Goal: Task Accomplishment & Management: Manage account settings

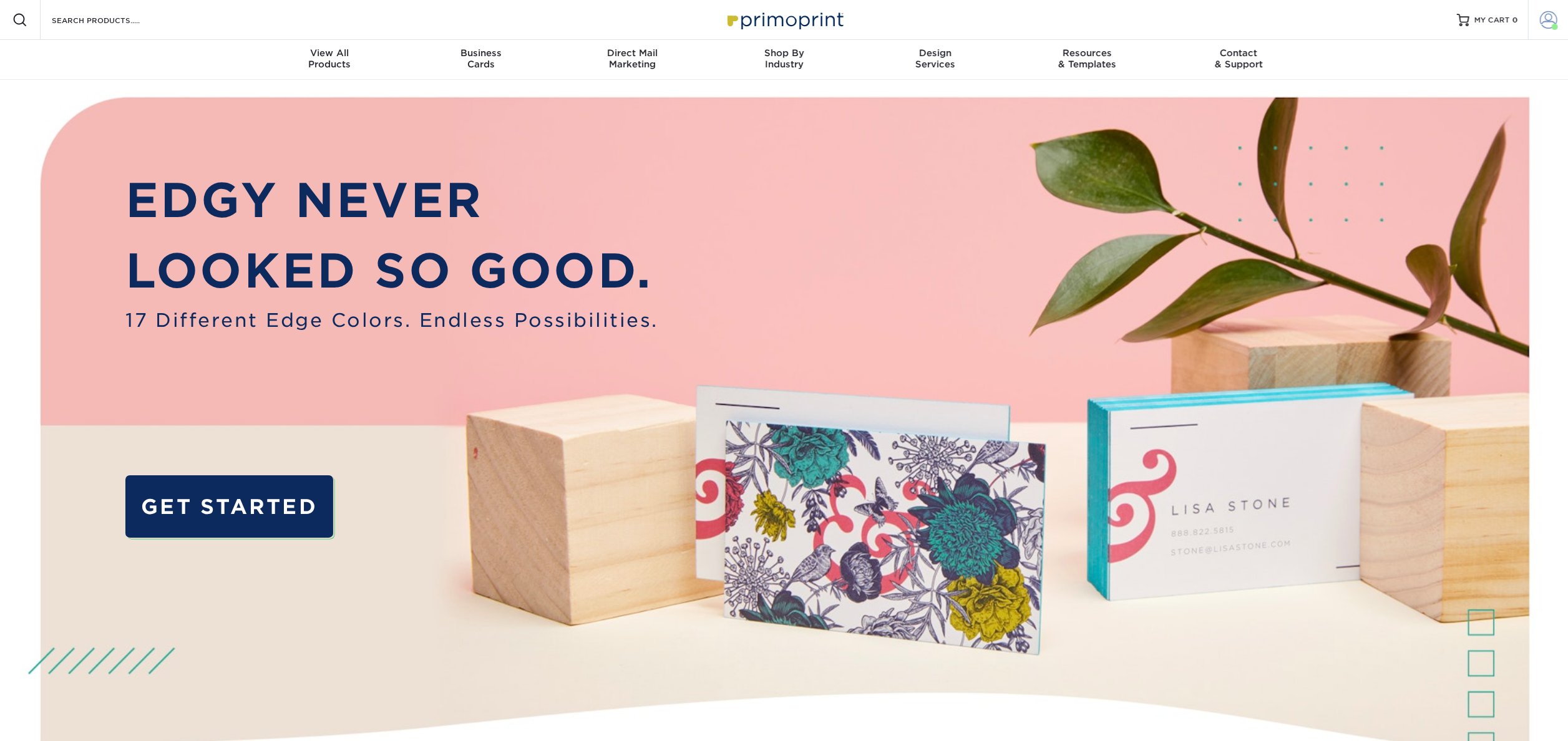
click at [1551, 21] on span at bounding box center [1549, 20] width 18 height 18
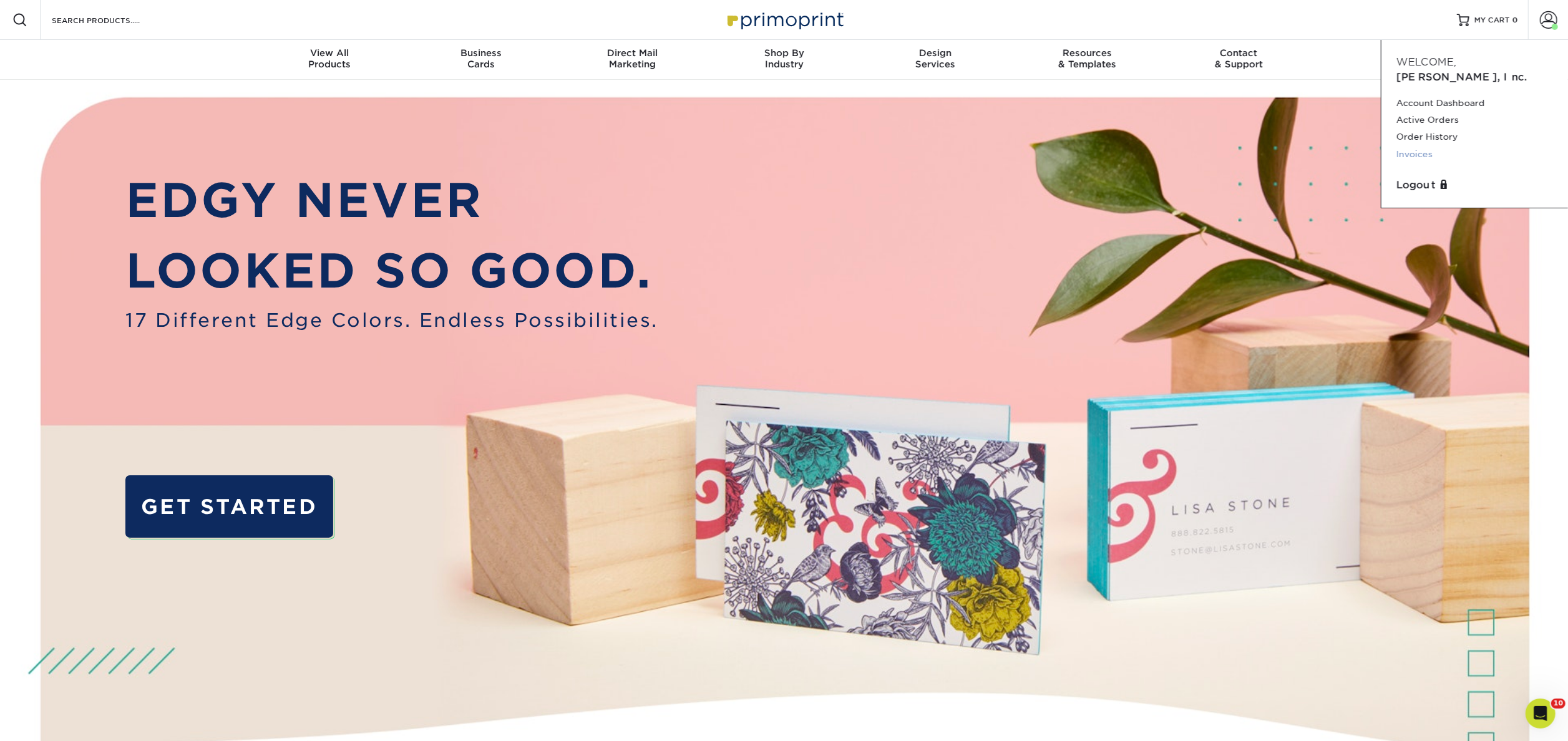
click at [1423, 146] on link "Invoices" at bounding box center [1475, 154] width 157 height 17
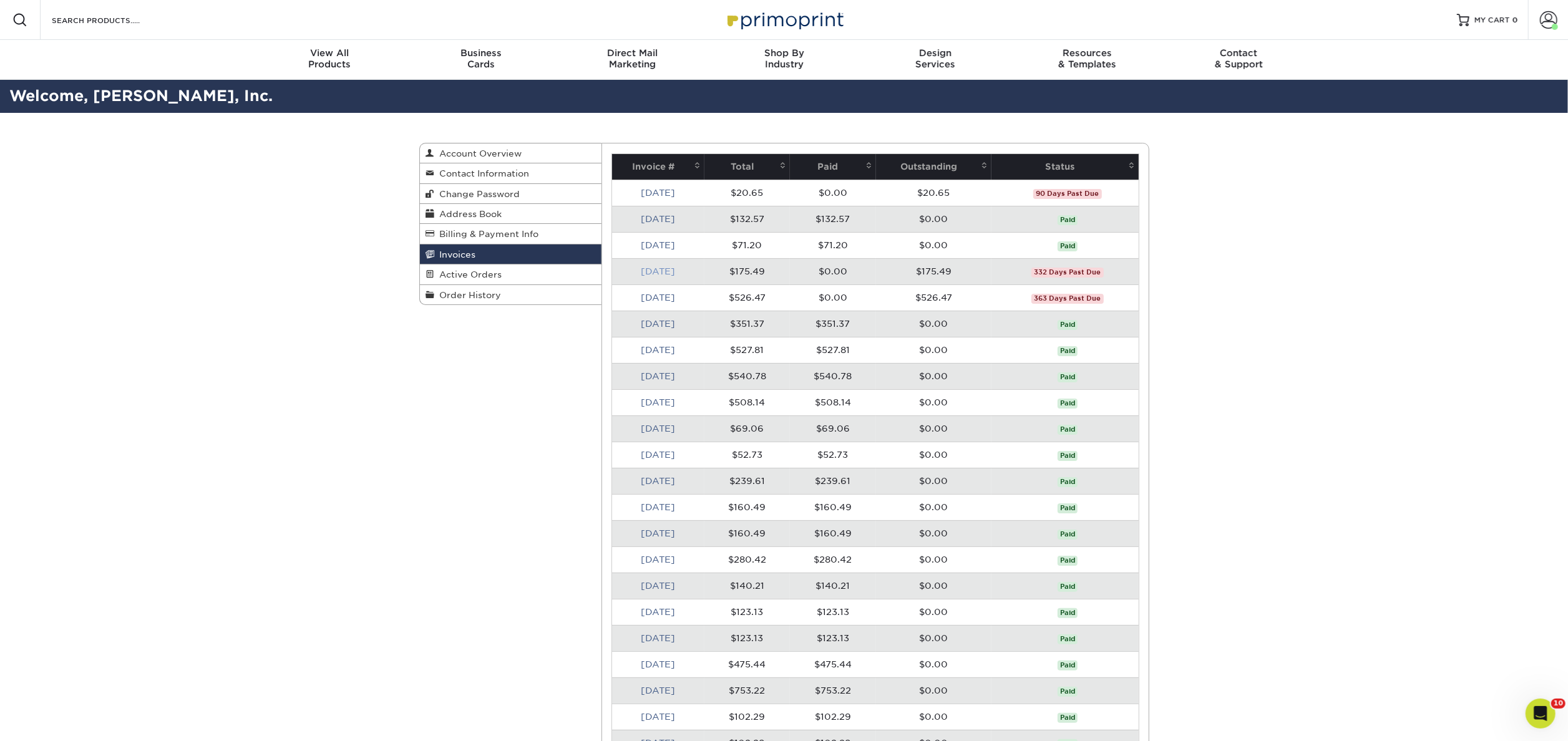
click at [654, 276] on link "[DATE]" at bounding box center [658, 272] width 34 height 10
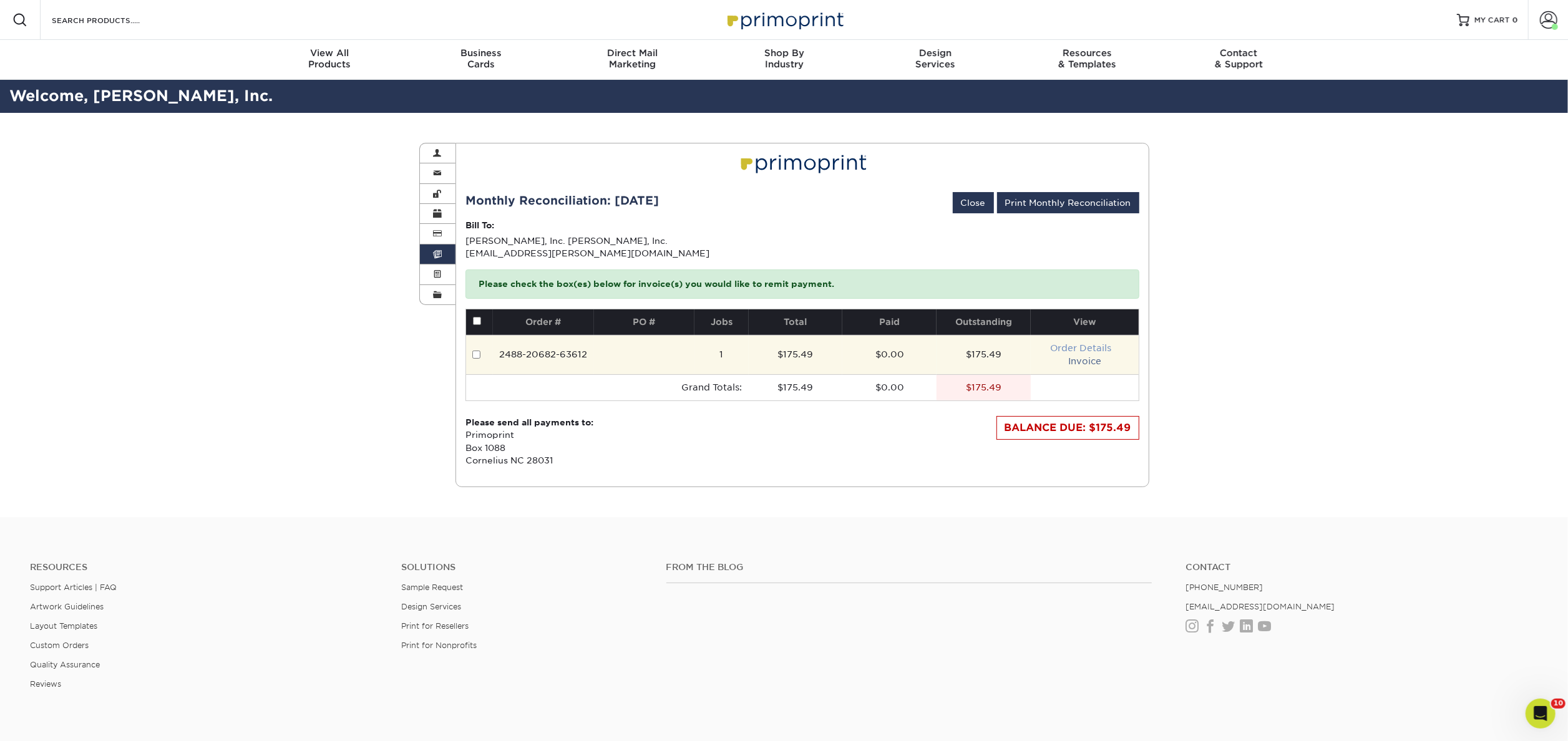
click at [1074, 351] on link "Order Details" at bounding box center [1081, 348] width 61 height 10
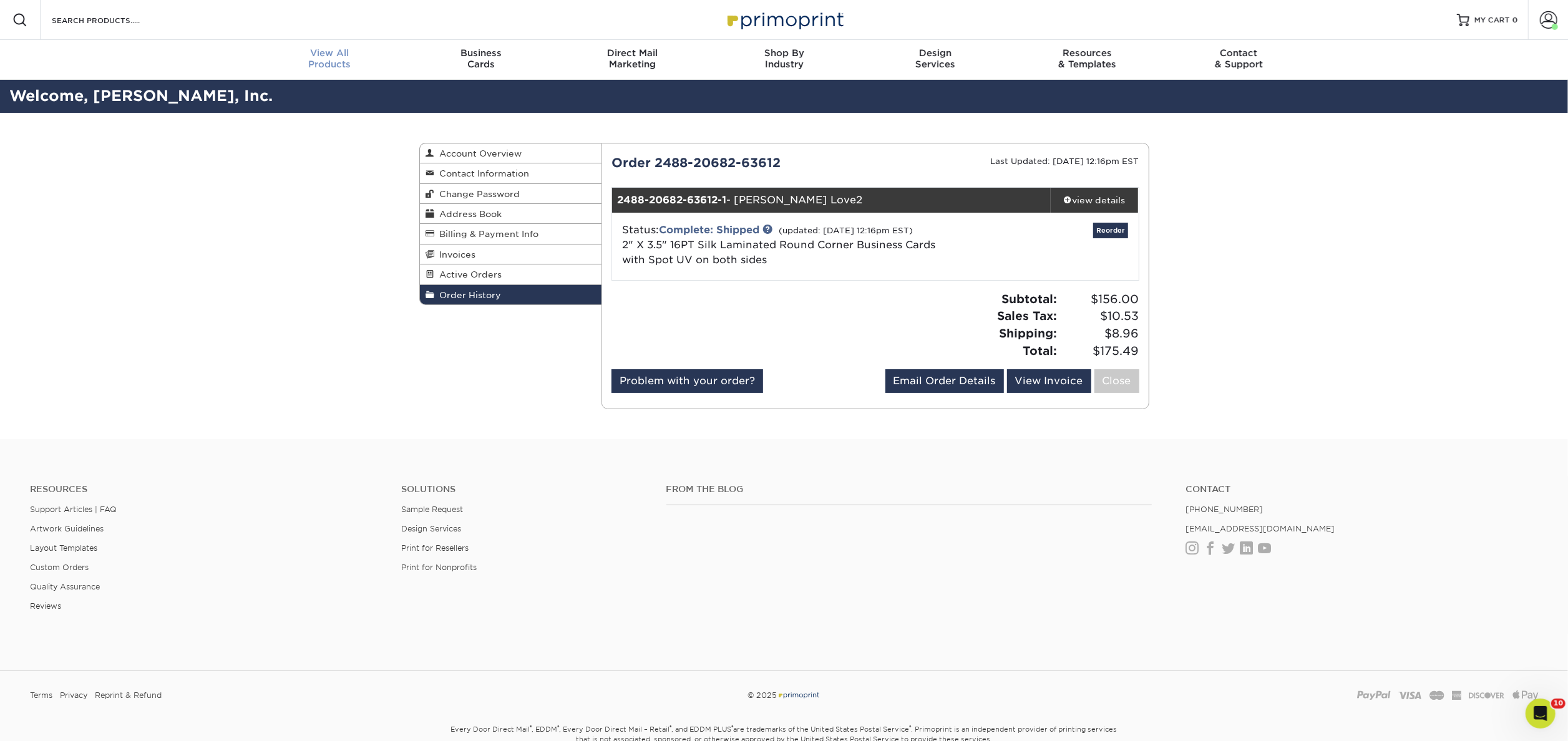
scroll to position [1, 0]
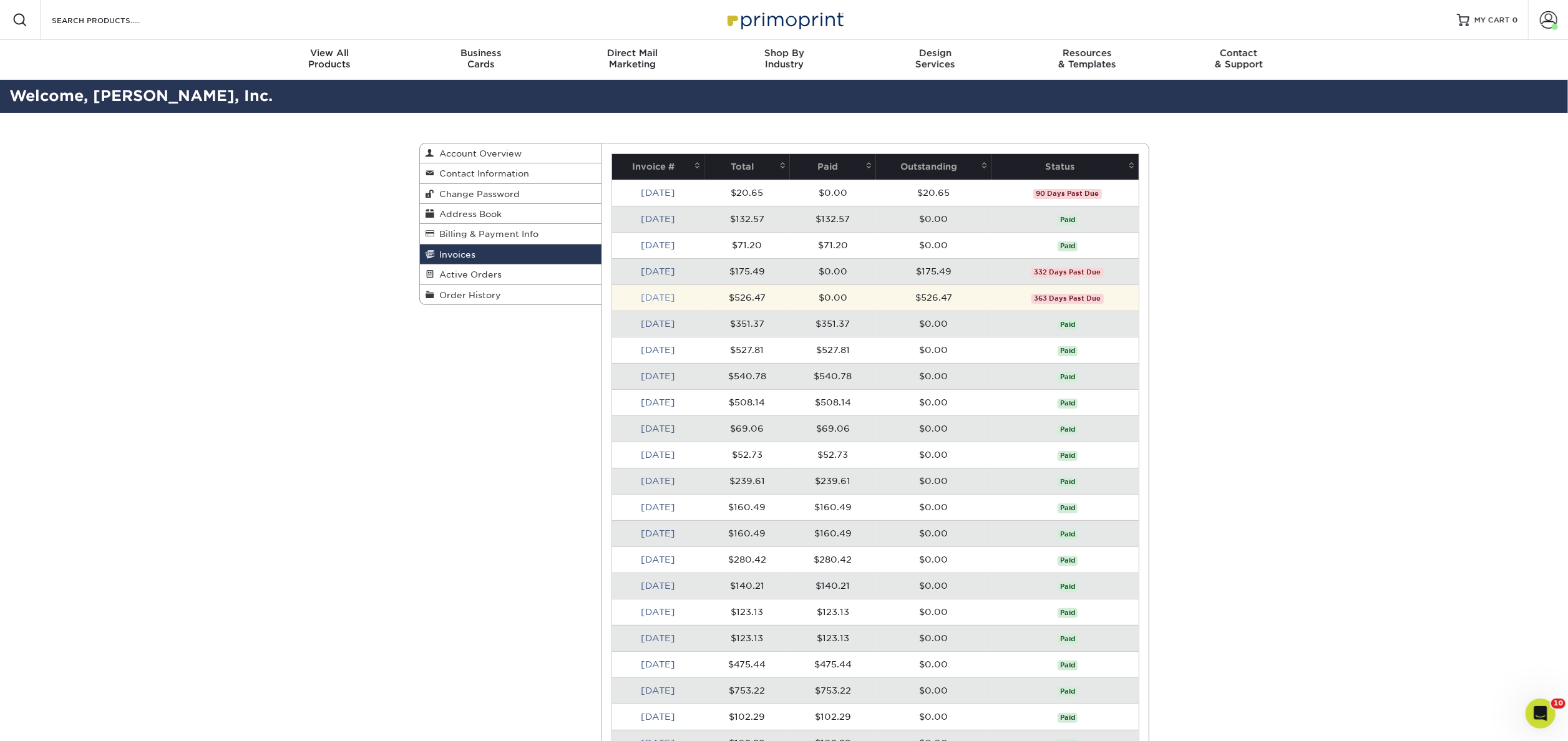
click at [652, 297] on link "[DATE]" at bounding box center [658, 297] width 34 height 10
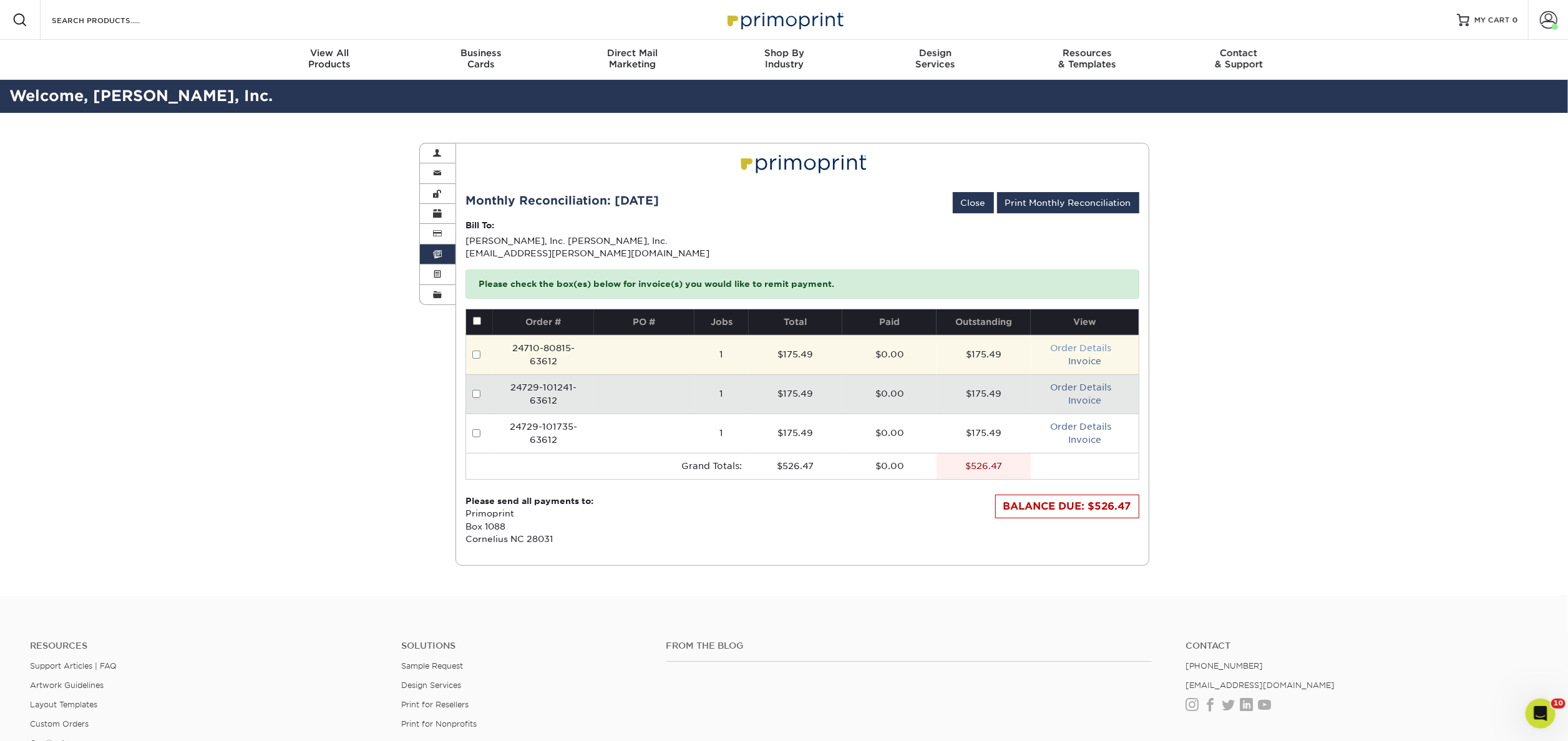
click at [1074, 350] on link "Order Details" at bounding box center [1081, 348] width 61 height 10
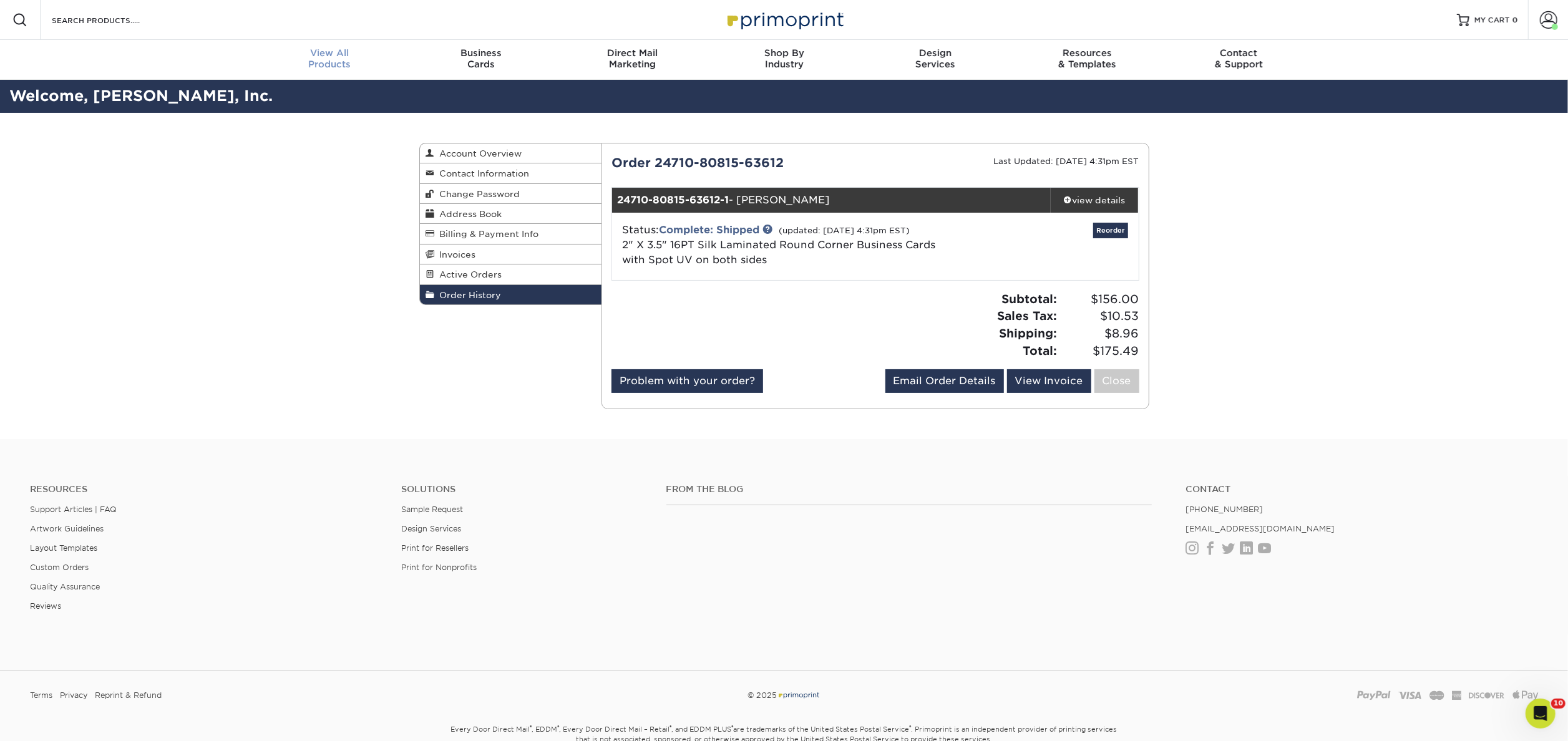
scroll to position [1, 0]
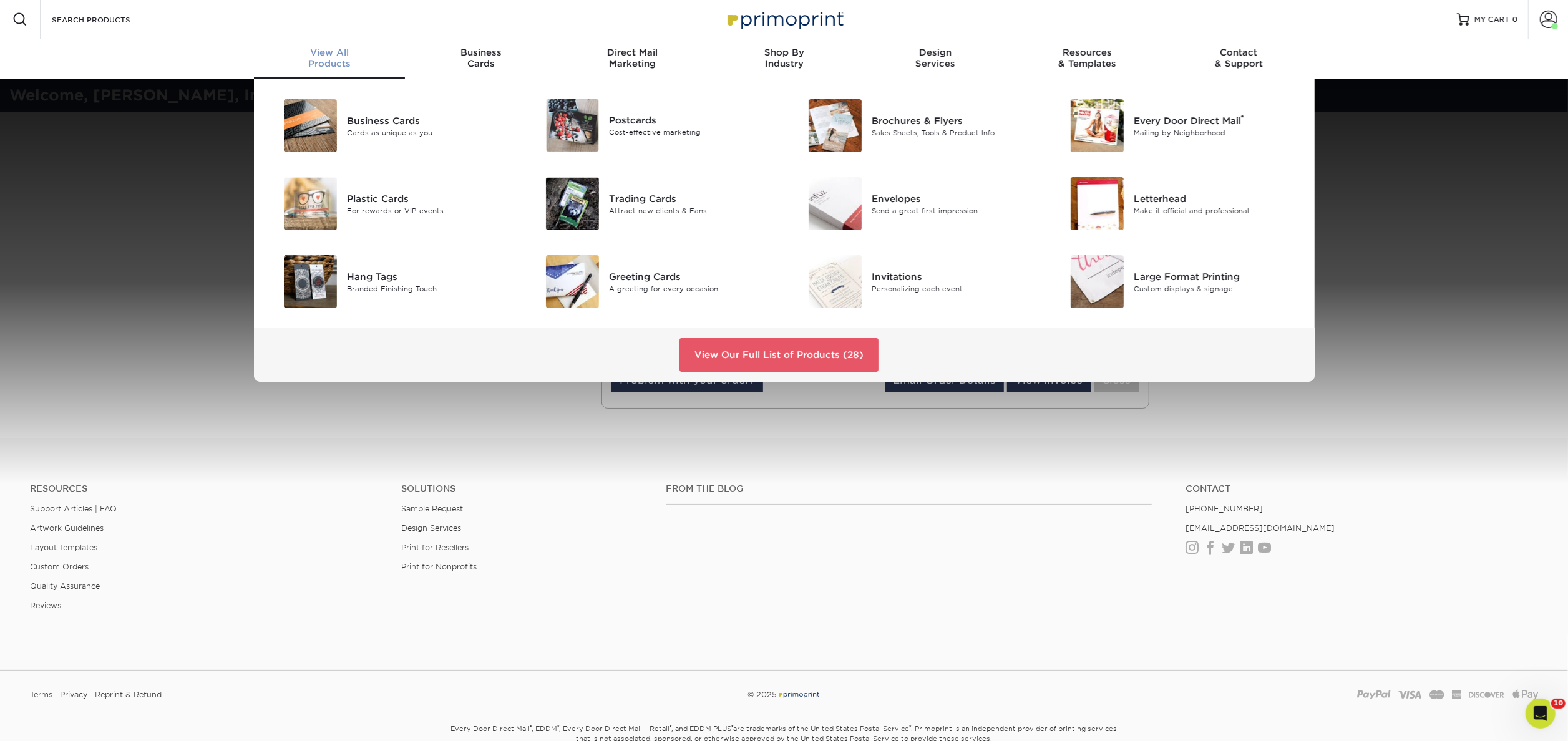
click at [213, 286] on div "Business Cards Cards as unique as you Postcards Cost-effective marketing ®" at bounding box center [784, 230] width 1568 height 302
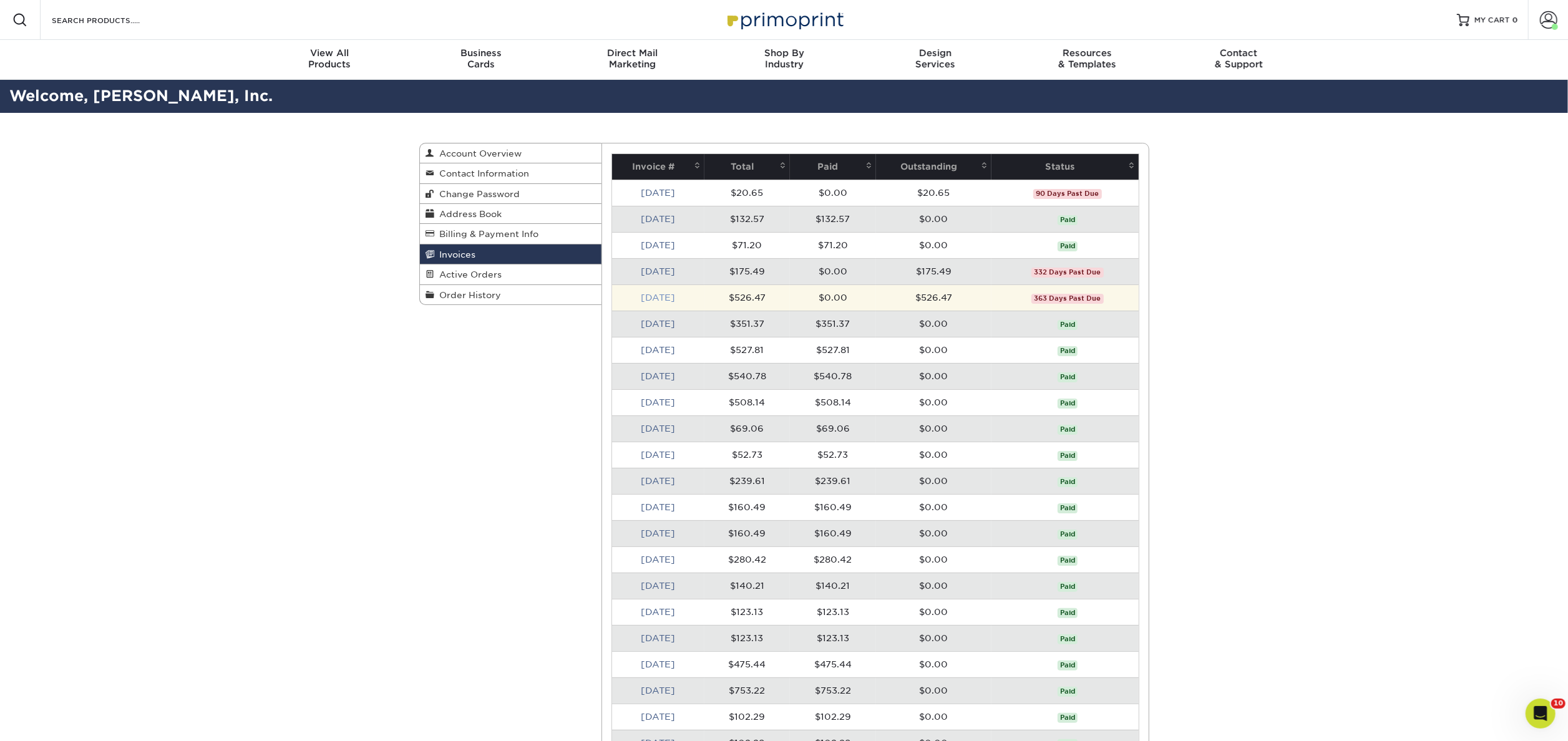
click at [655, 296] on link "[DATE]" at bounding box center [658, 297] width 34 height 10
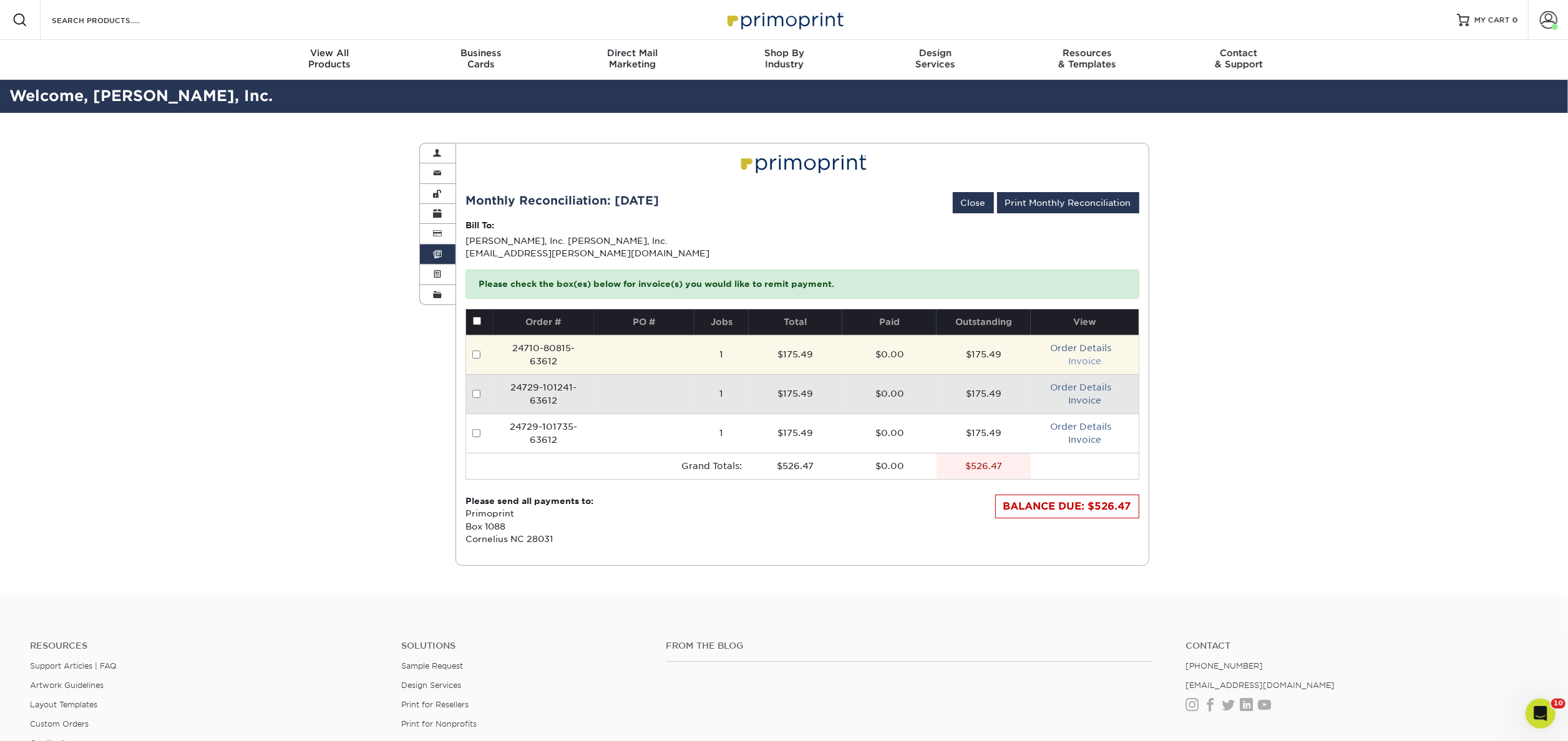
click at [1088, 362] on link "Invoice" at bounding box center [1085, 361] width 33 height 10
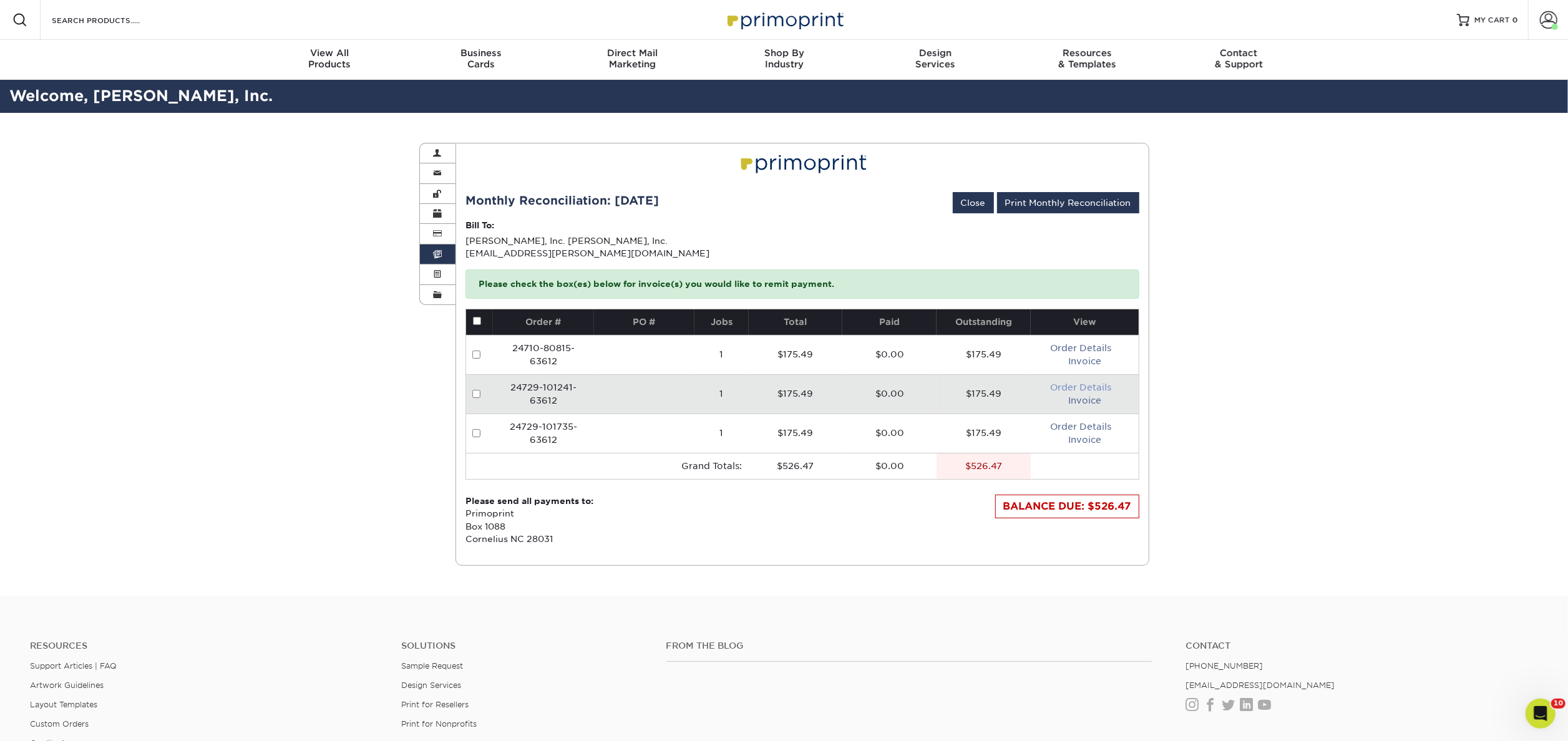
click at [1092, 388] on link "Order Details" at bounding box center [1081, 387] width 61 height 10
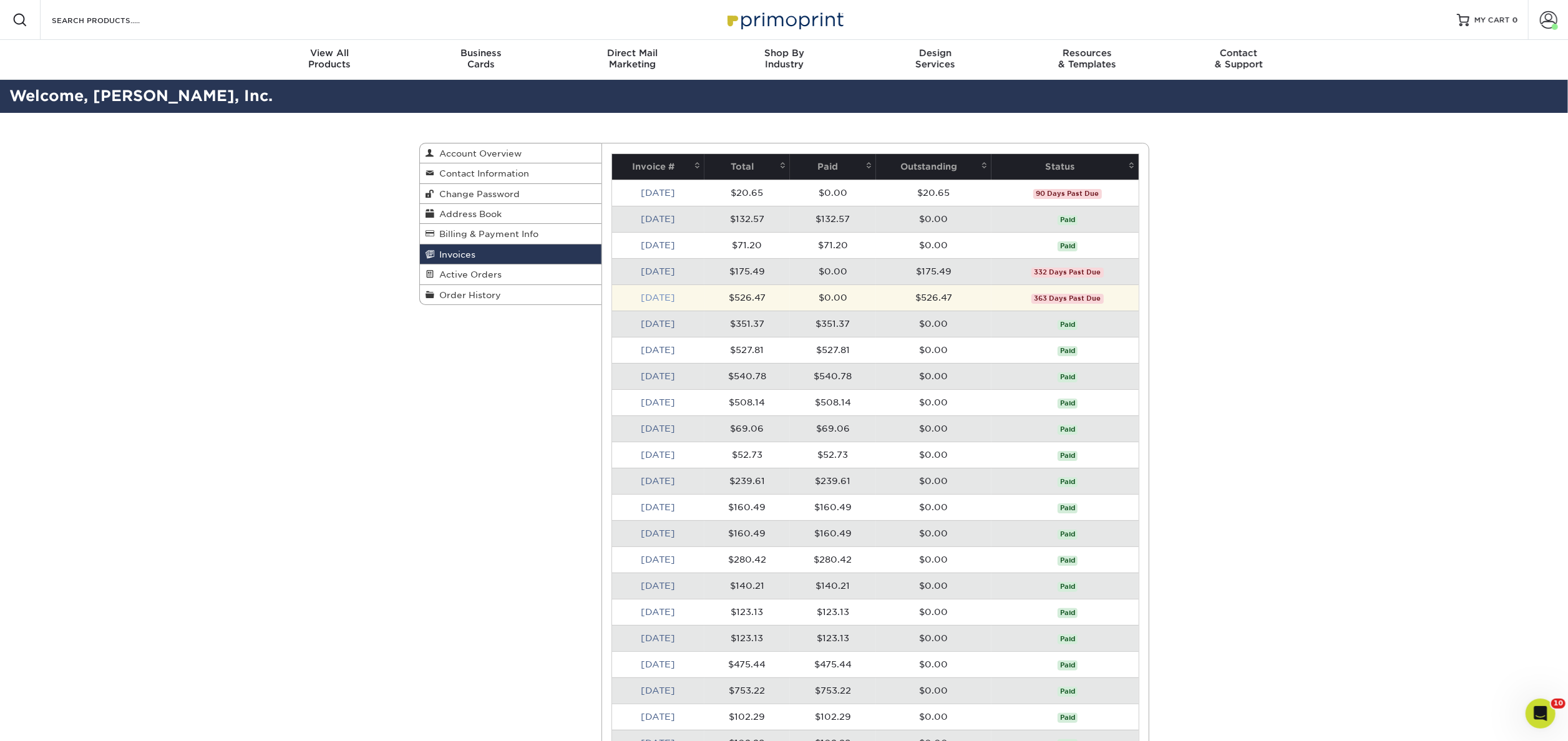
click at [651, 295] on link "[DATE]" at bounding box center [658, 297] width 34 height 10
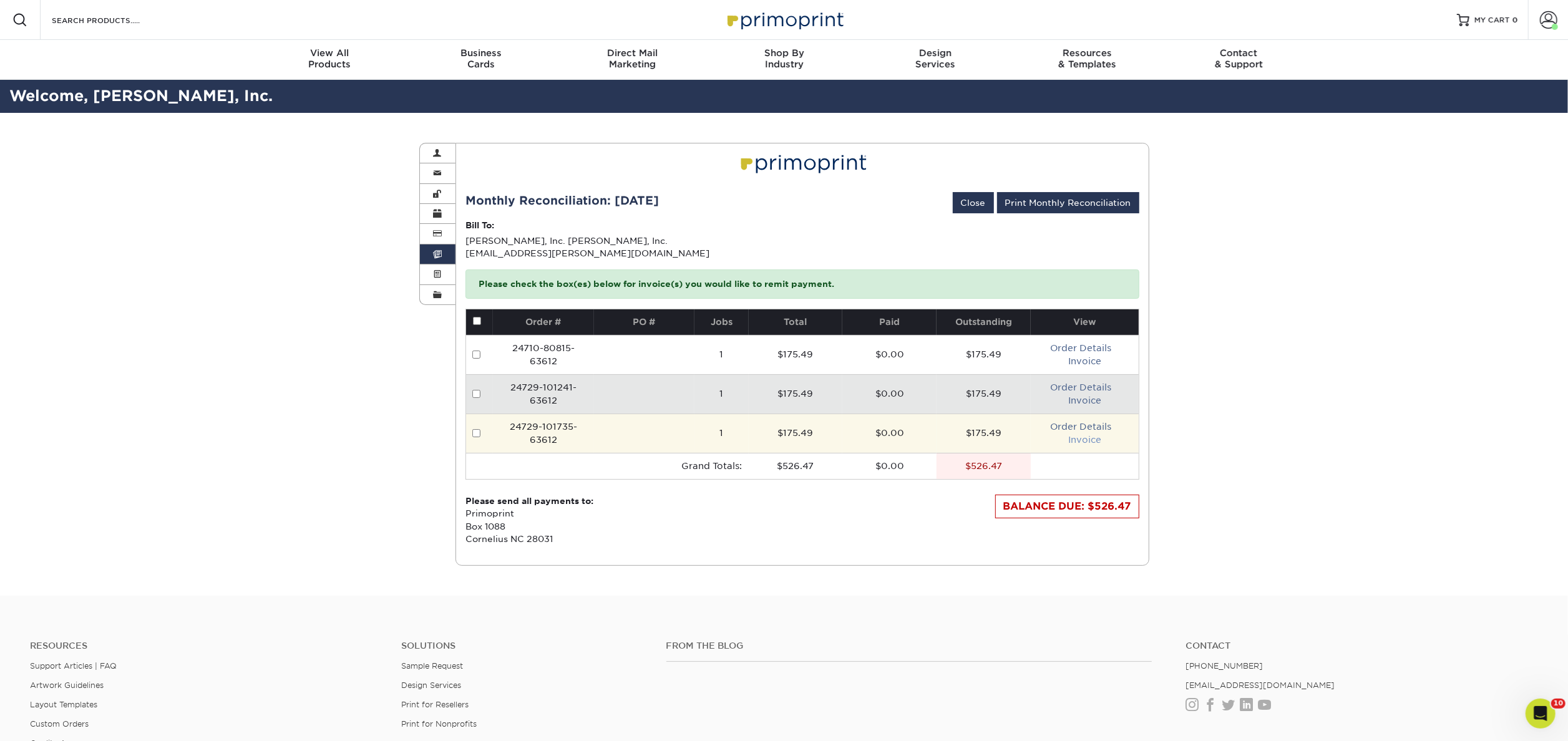
click at [1079, 440] on link "Invoice" at bounding box center [1085, 440] width 33 height 10
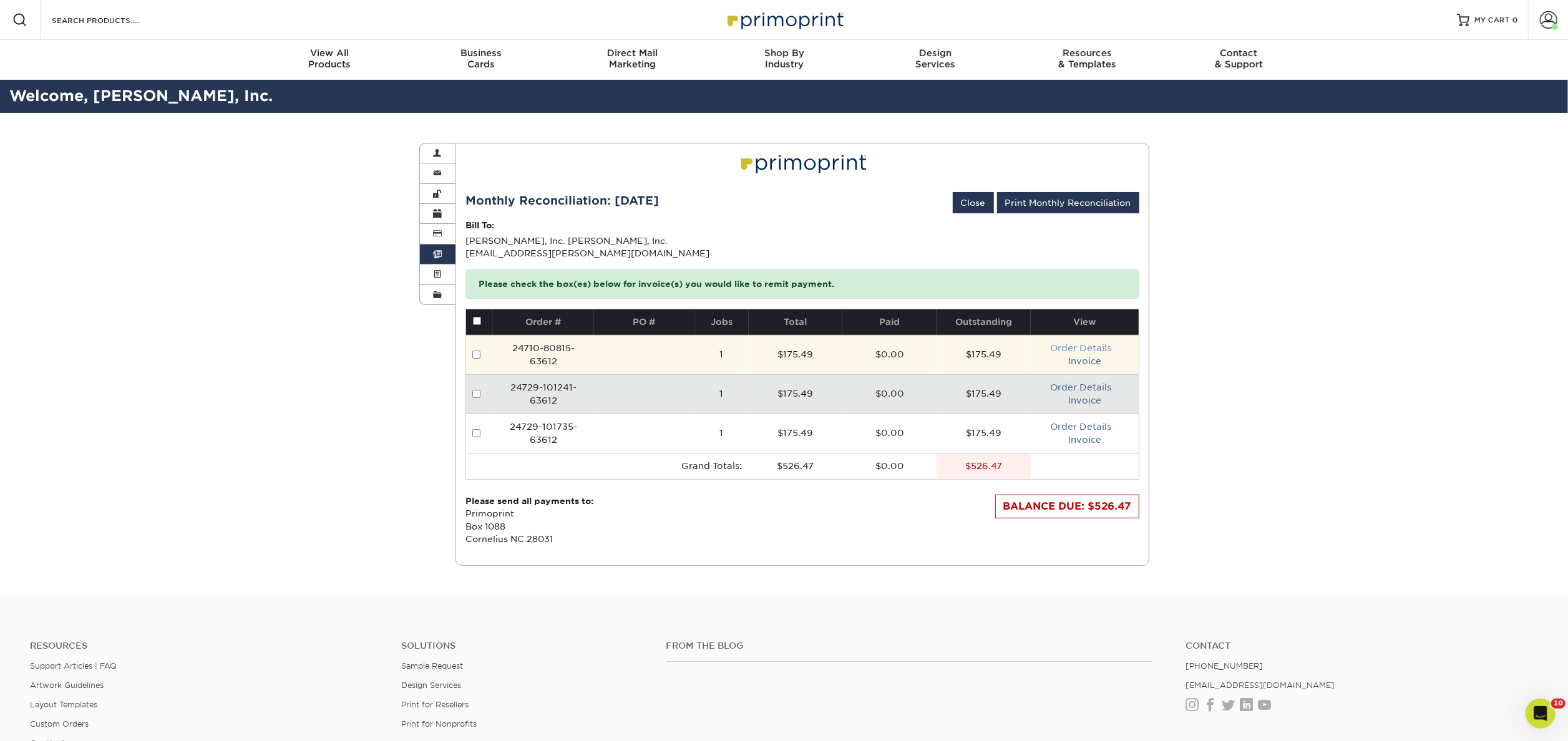
click at [1085, 345] on link "Order Details" at bounding box center [1081, 348] width 61 height 10
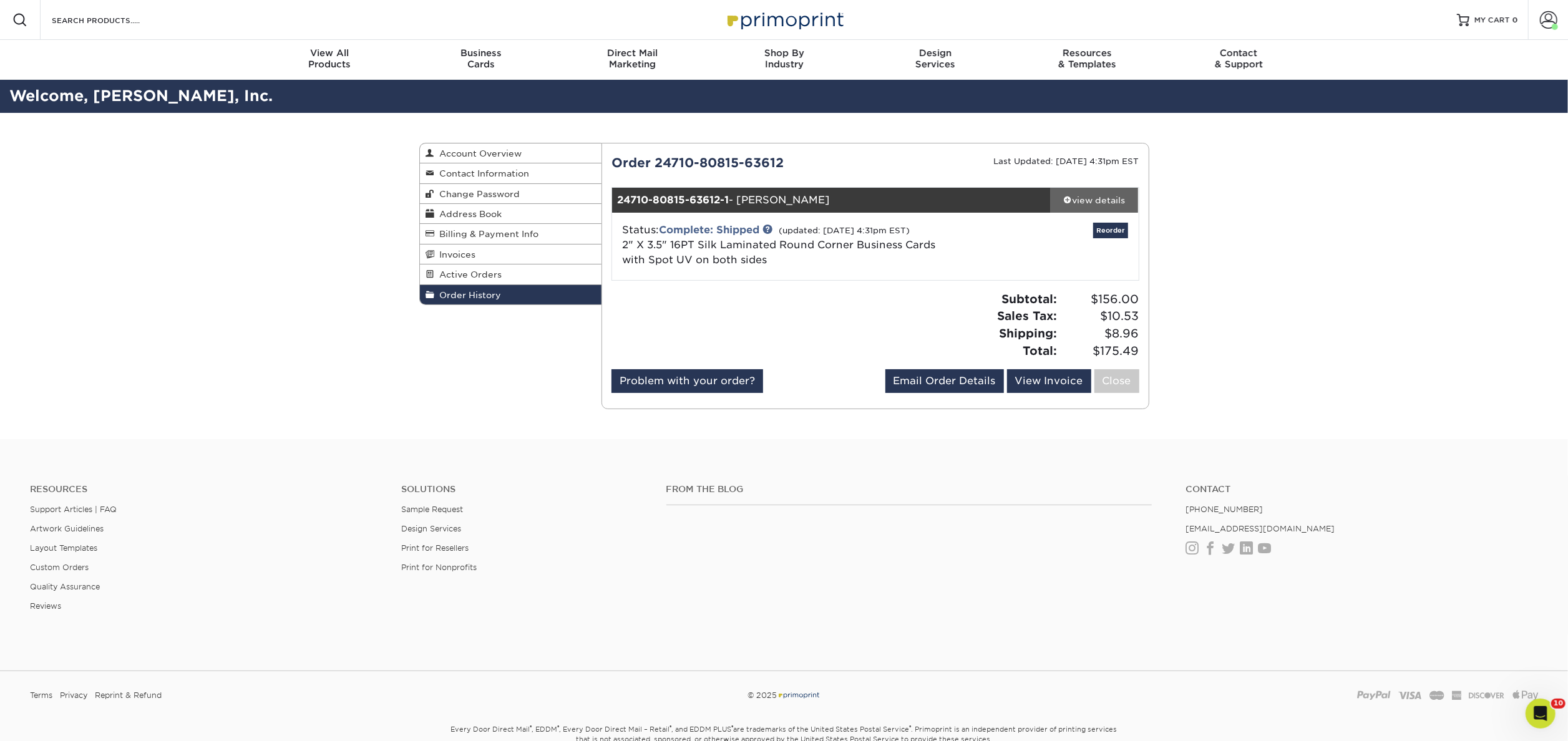
click at [1104, 196] on div "view details" at bounding box center [1094, 200] width 88 height 12
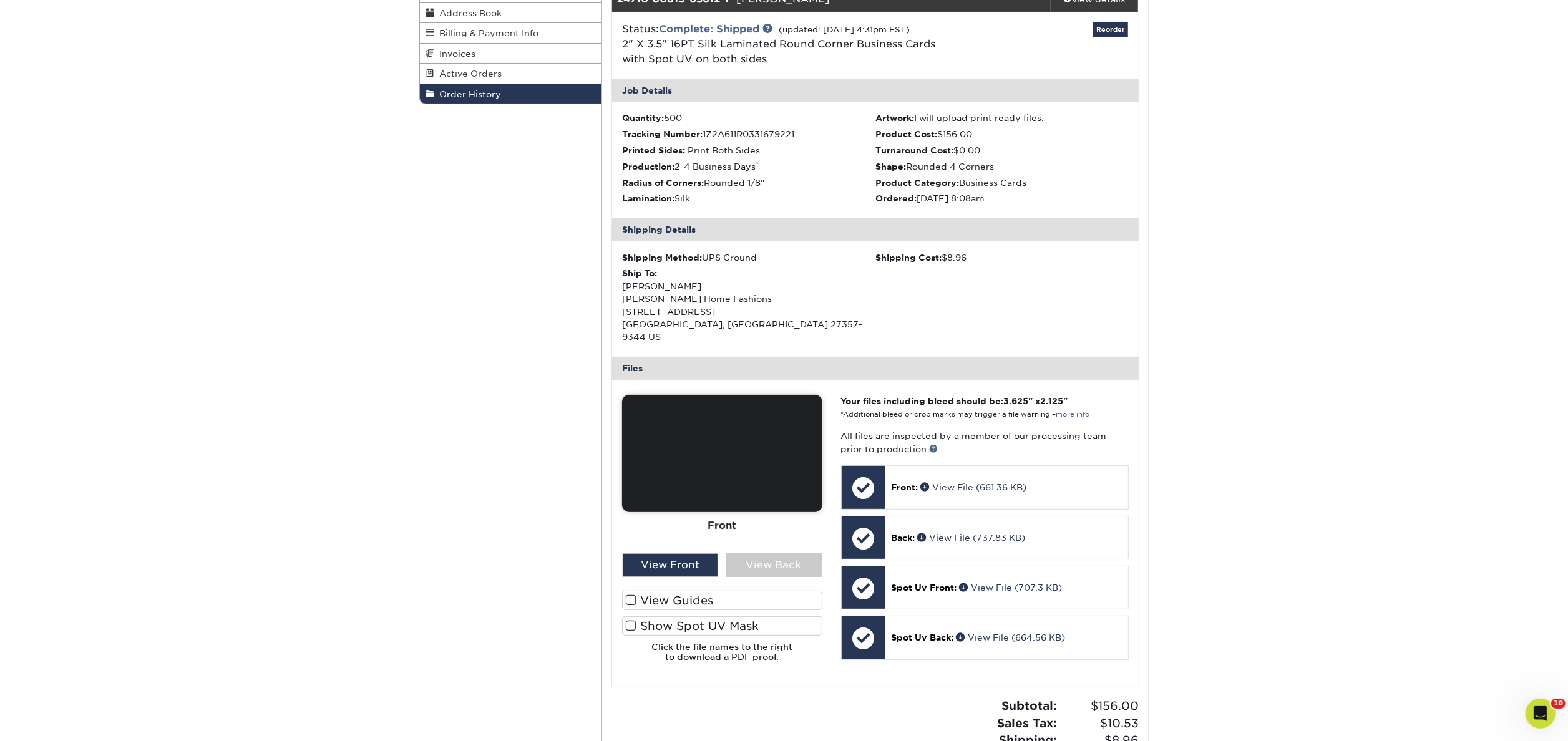
scroll to position [209, 0]
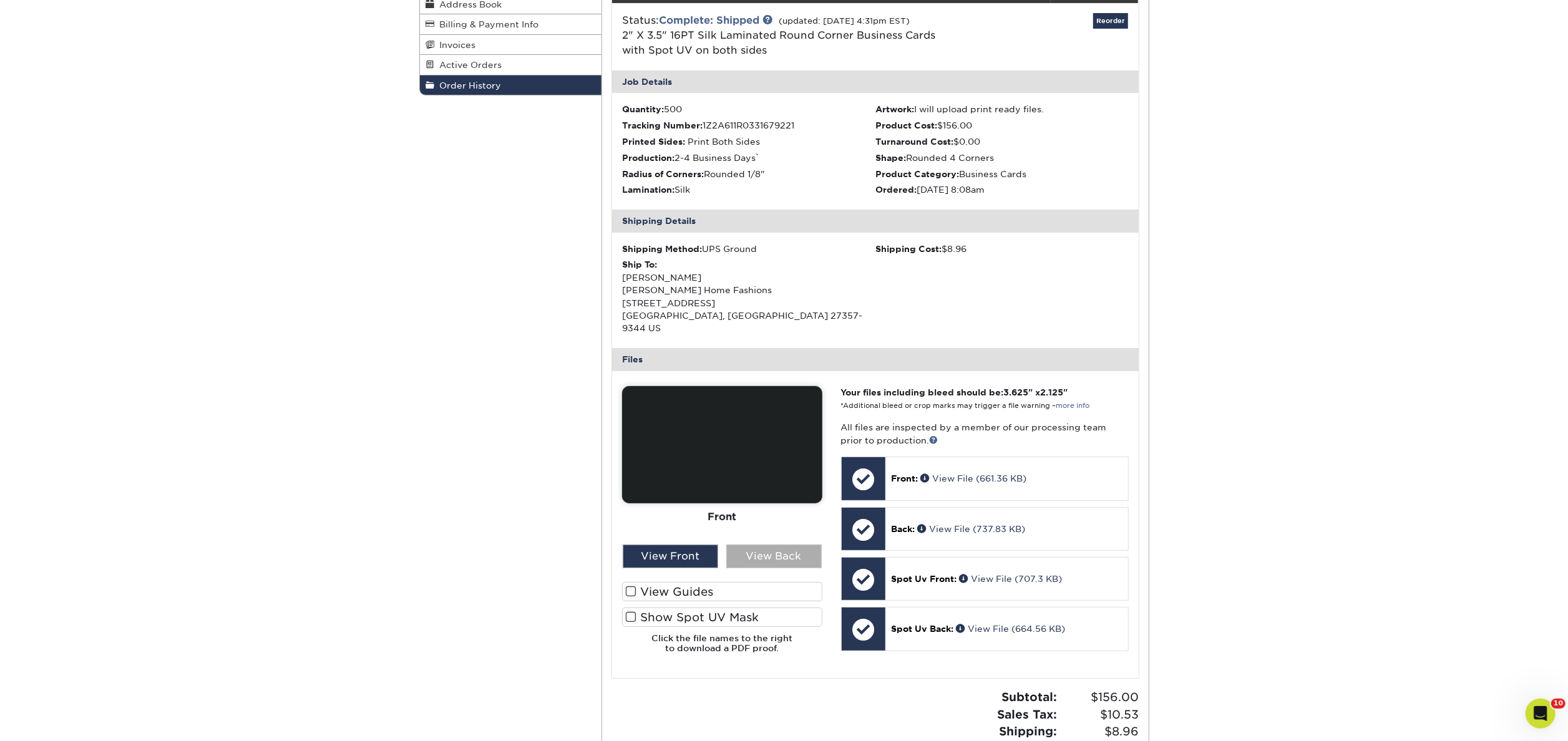
click at [770, 545] on div "View Back" at bounding box center [774, 556] width 95 height 23
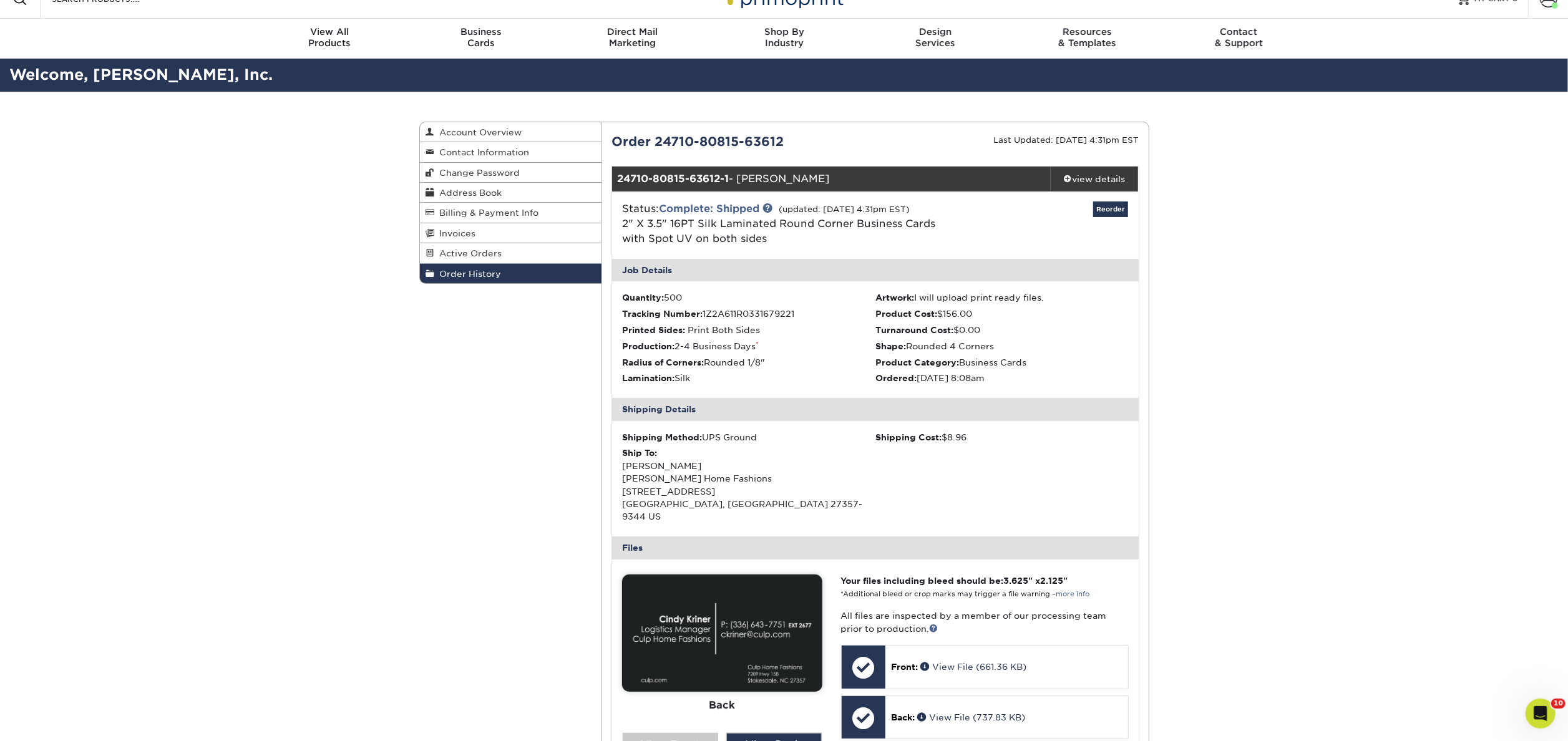
scroll to position [0, 0]
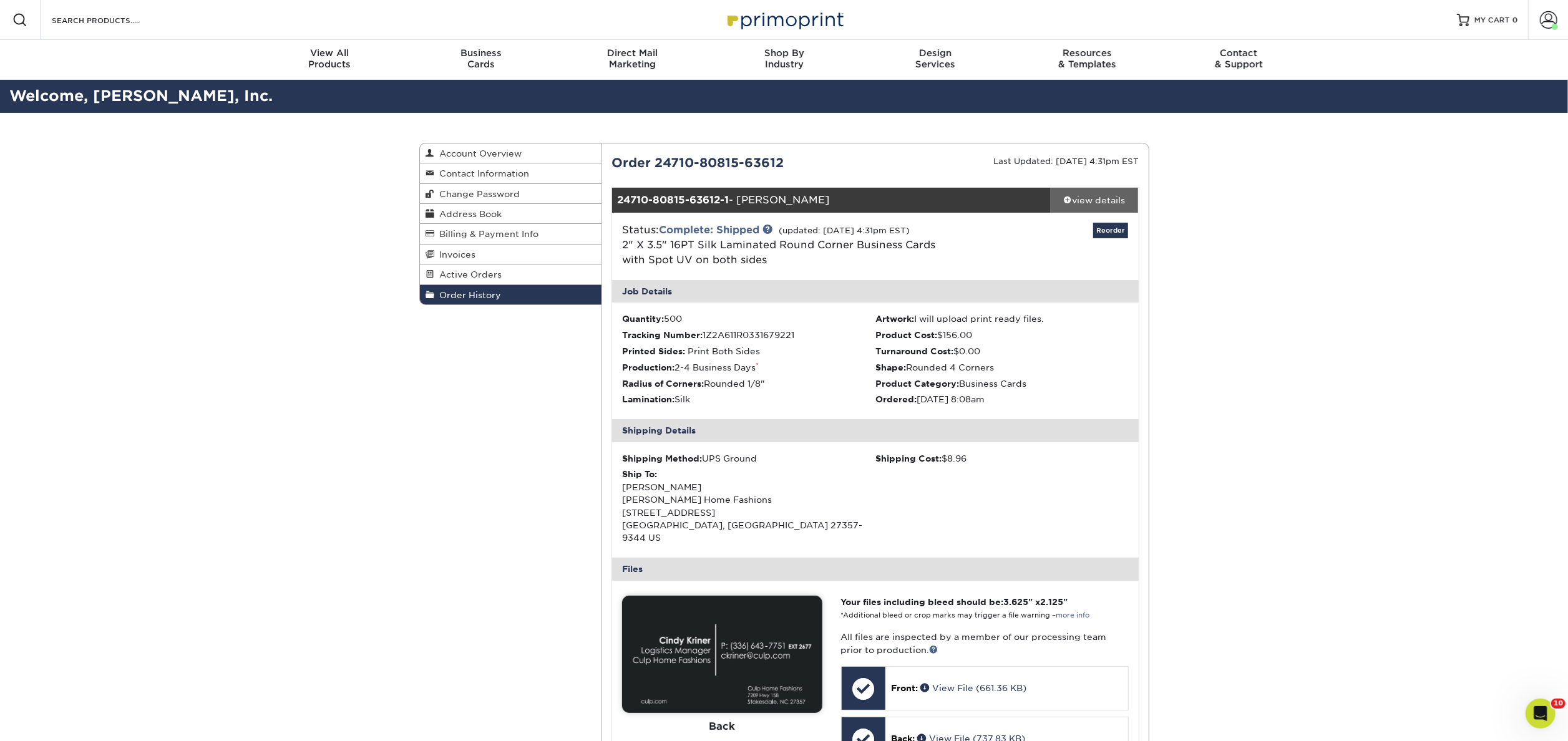
click at [1089, 200] on div "view details" at bounding box center [1094, 200] width 88 height 12
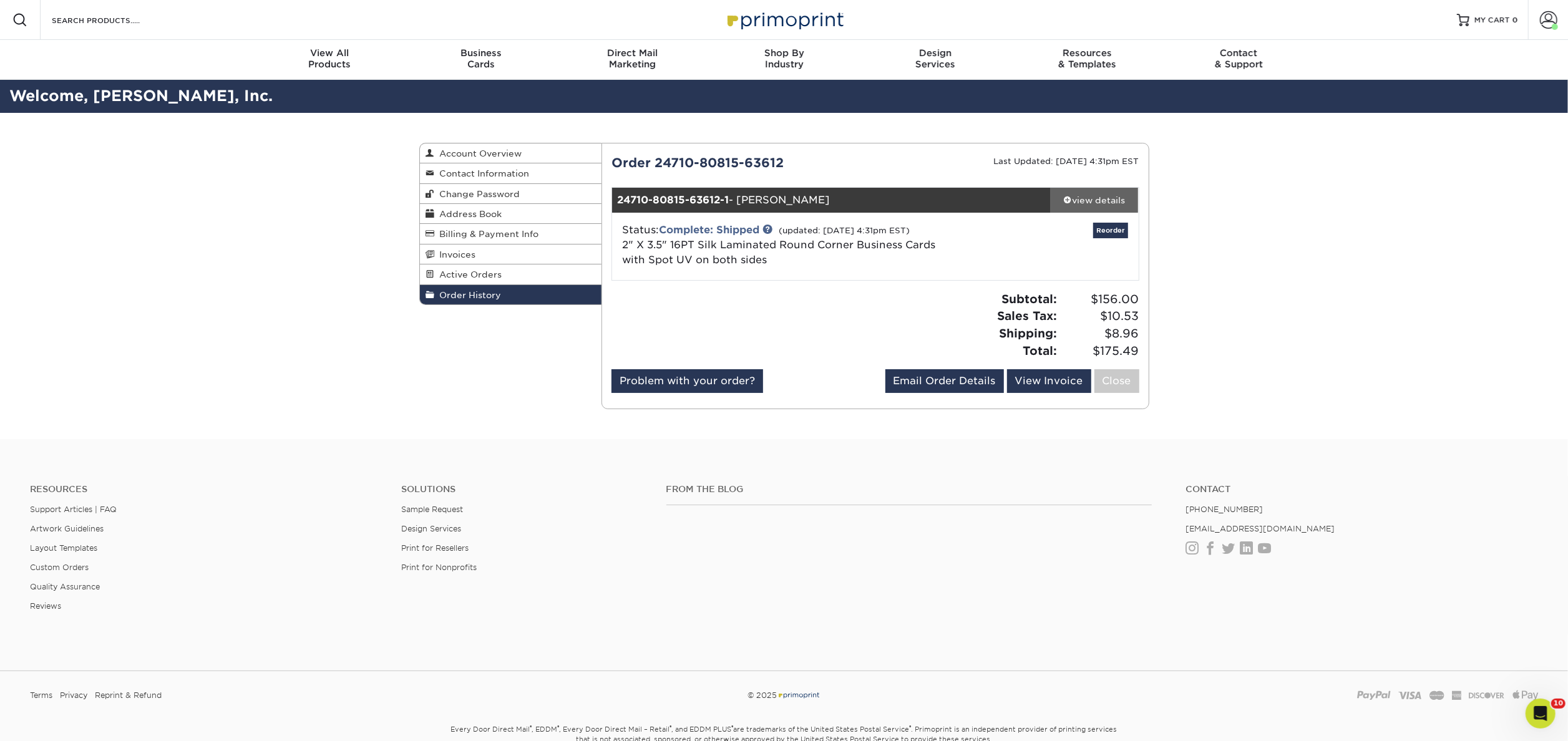
click at [1089, 200] on div "view details" at bounding box center [1094, 200] width 88 height 12
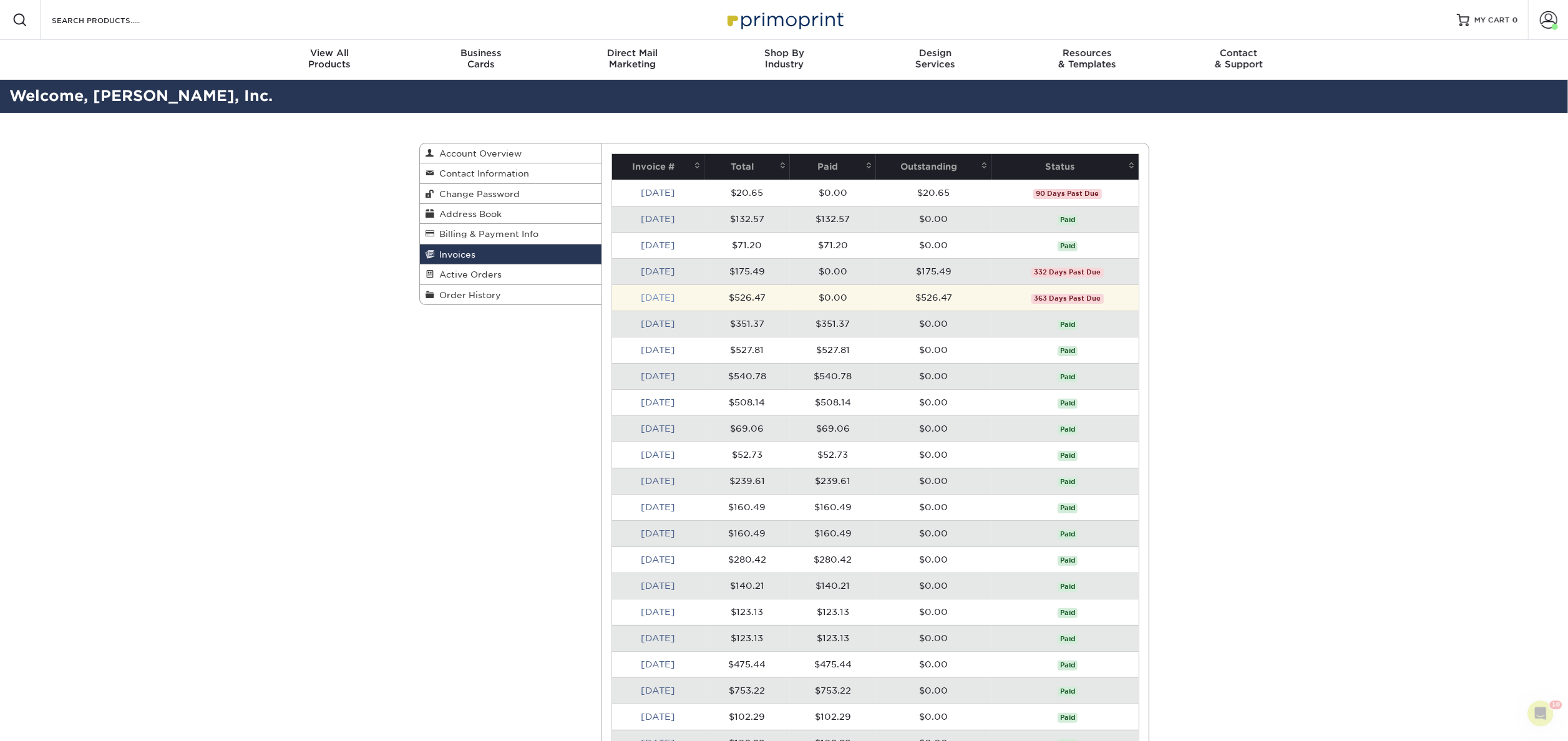
click at [659, 298] on link "[DATE]" at bounding box center [658, 297] width 34 height 10
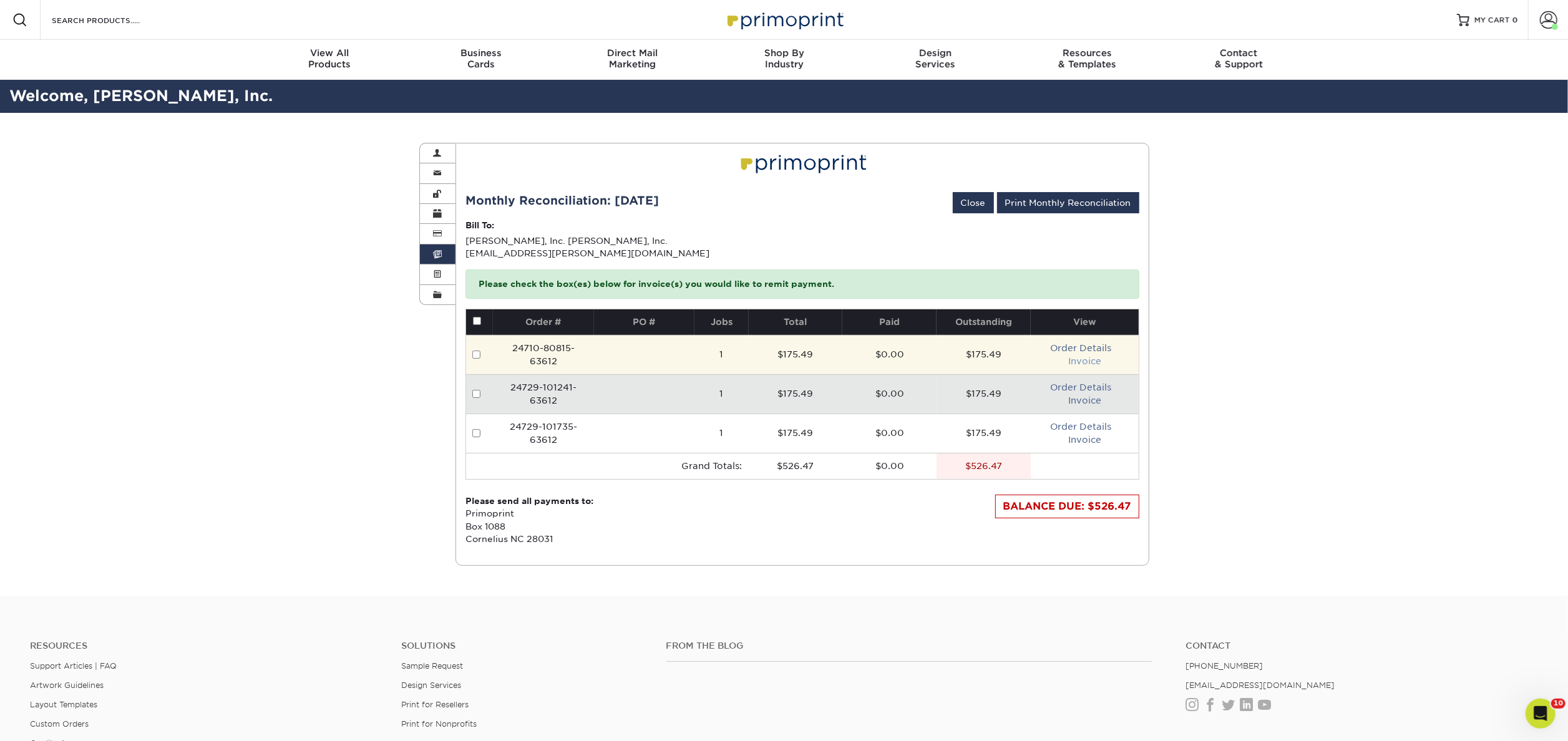
click at [1083, 360] on link "Invoice" at bounding box center [1085, 361] width 33 height 10
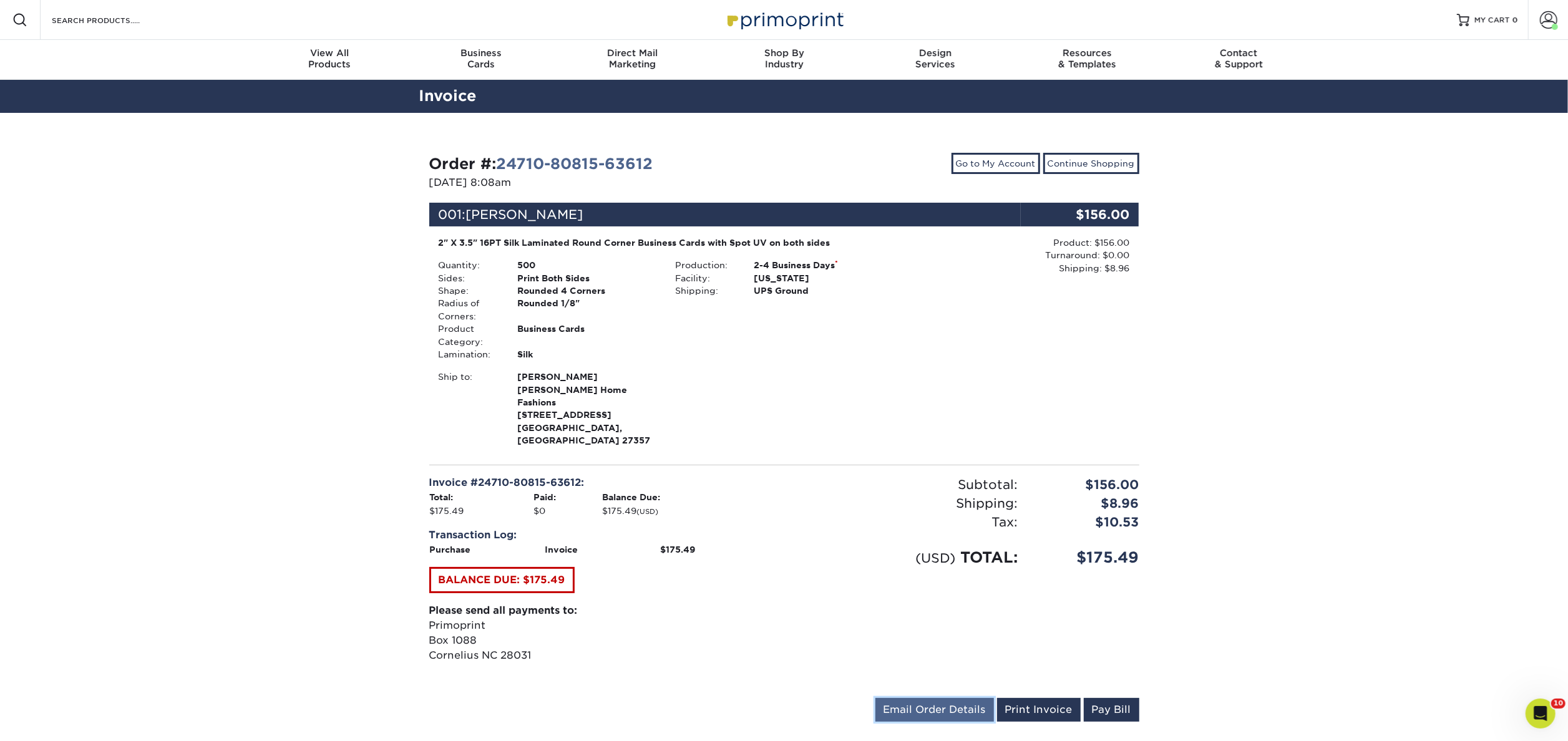
click at [913, 698] on link "Email Order Details" at bounding box center [934, 709] width 119 height 23
click at [976, 699] on button "Send" at bounding box center [976, 710] width 34 height 23
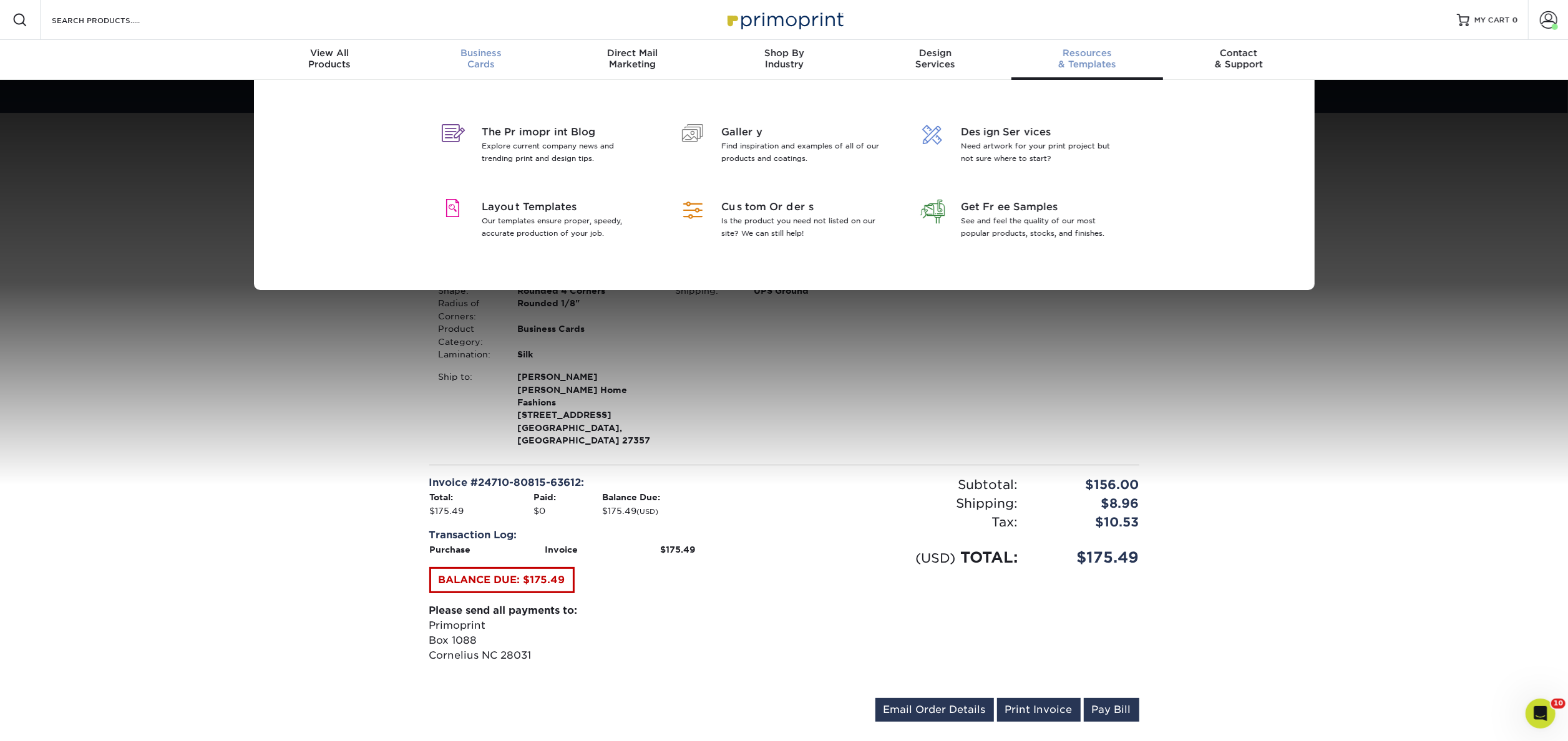
scroll to position [1, 0]
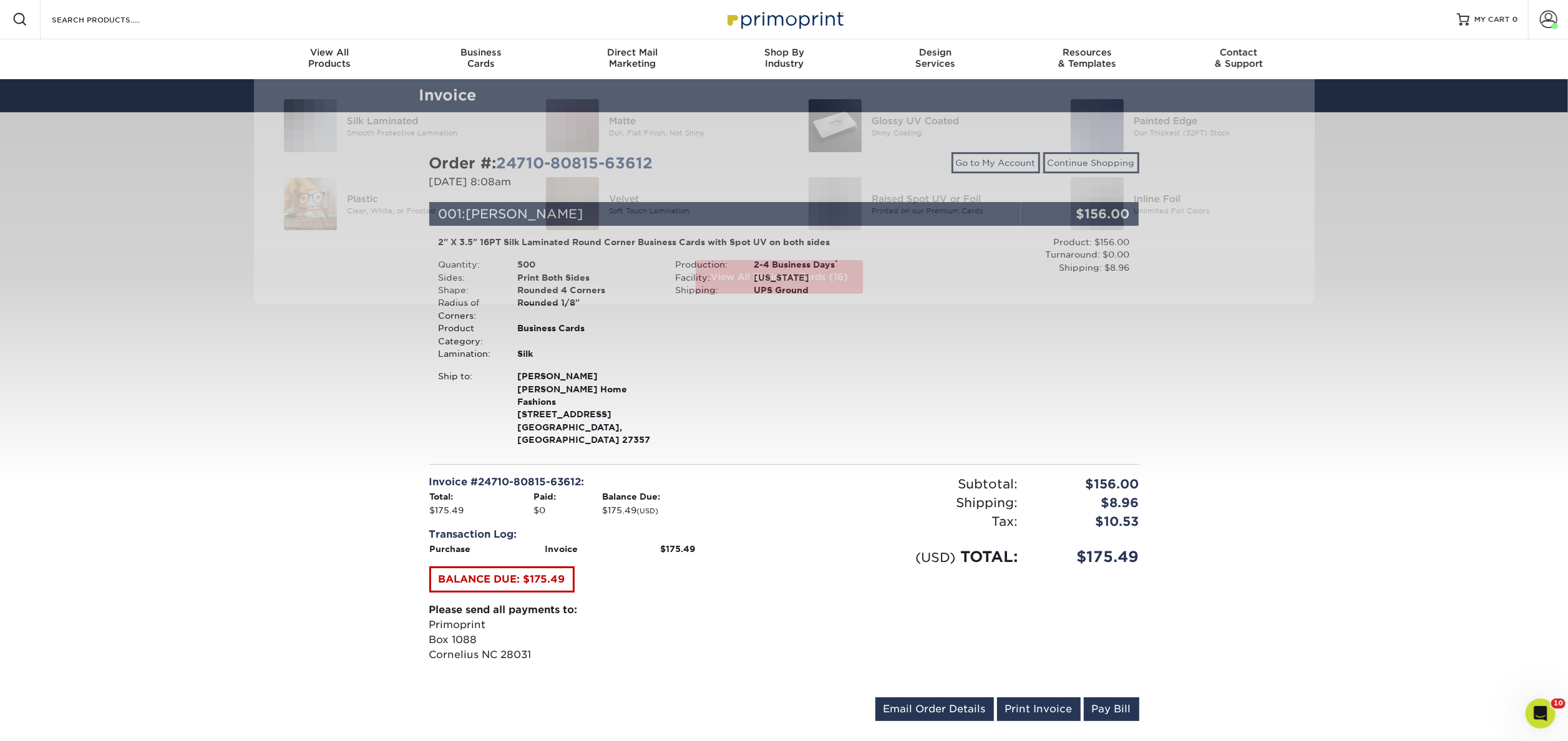
click at [87, 326] on div "Resources Menu Search Products Account Welcome, Culp, Inc. Account Dashboard Ac…" at bounding box center [784, 565] width 1568 height 1131
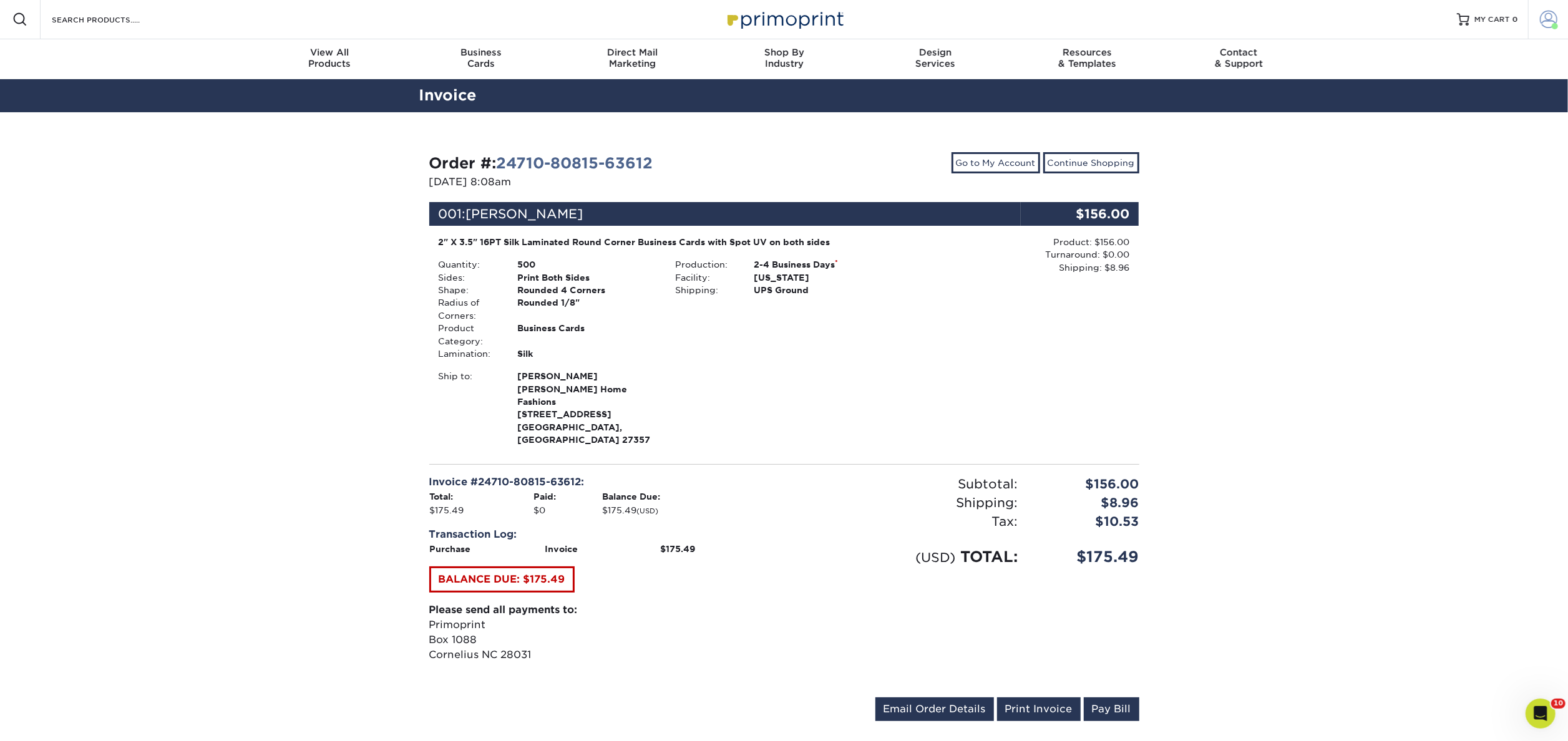
click at [1553, 20] on span at bounding box center [1549, 19] width 18 height 18
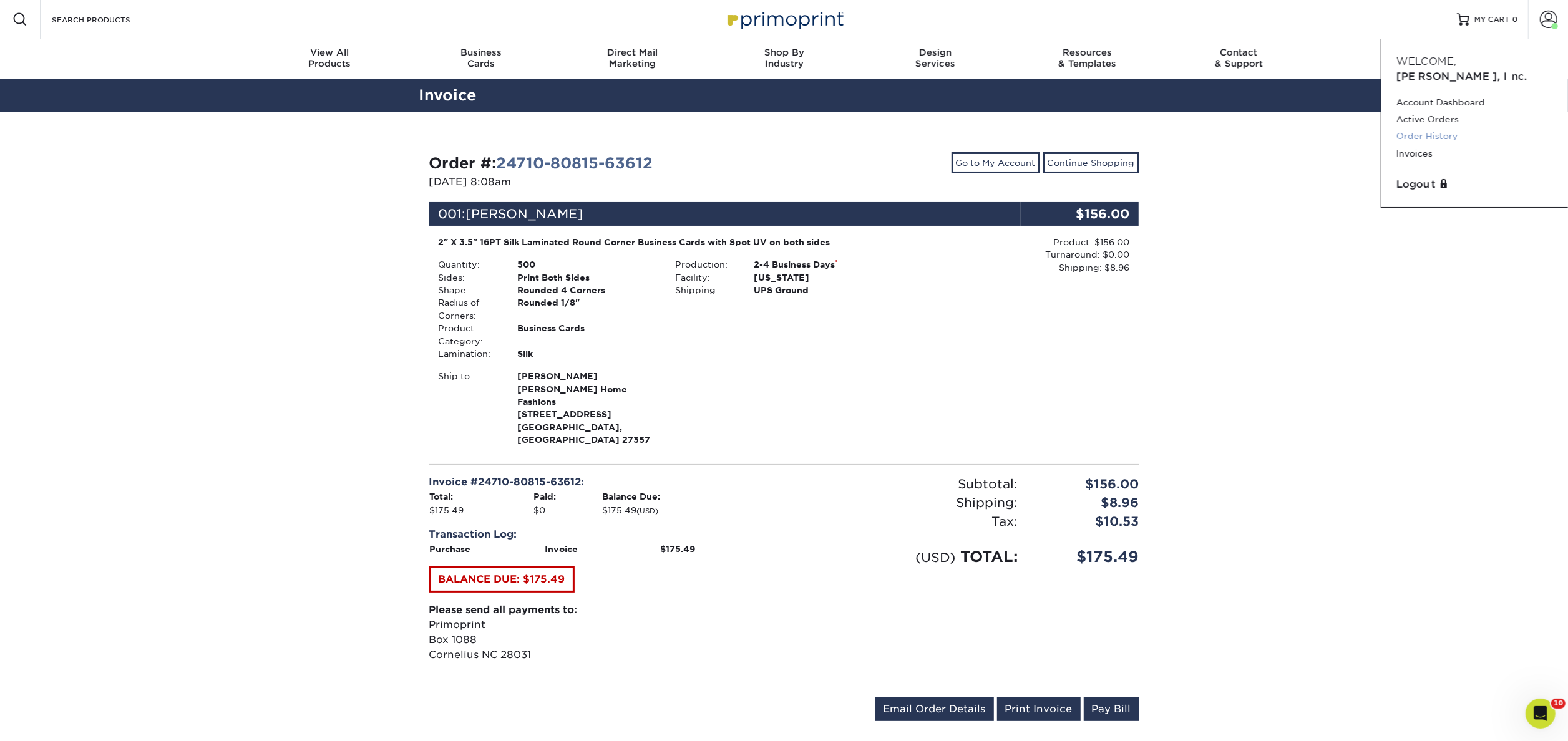
click at [1410, 128] on link "Order History" at bounding box center [1475, 136] width 157 height 17
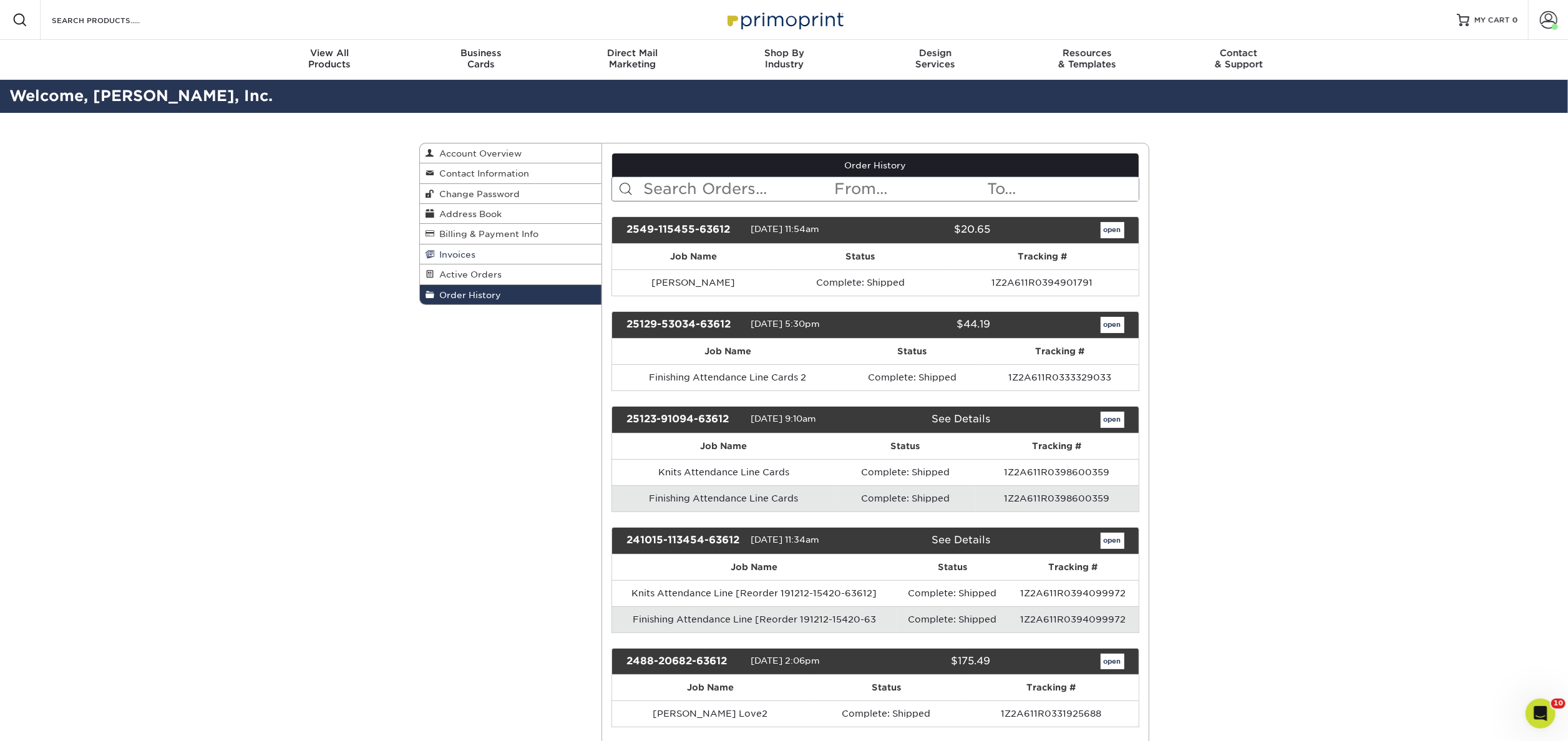
click at [502, 253] on link "Invoices" at bounding box center [510, 255] width 182 height 20
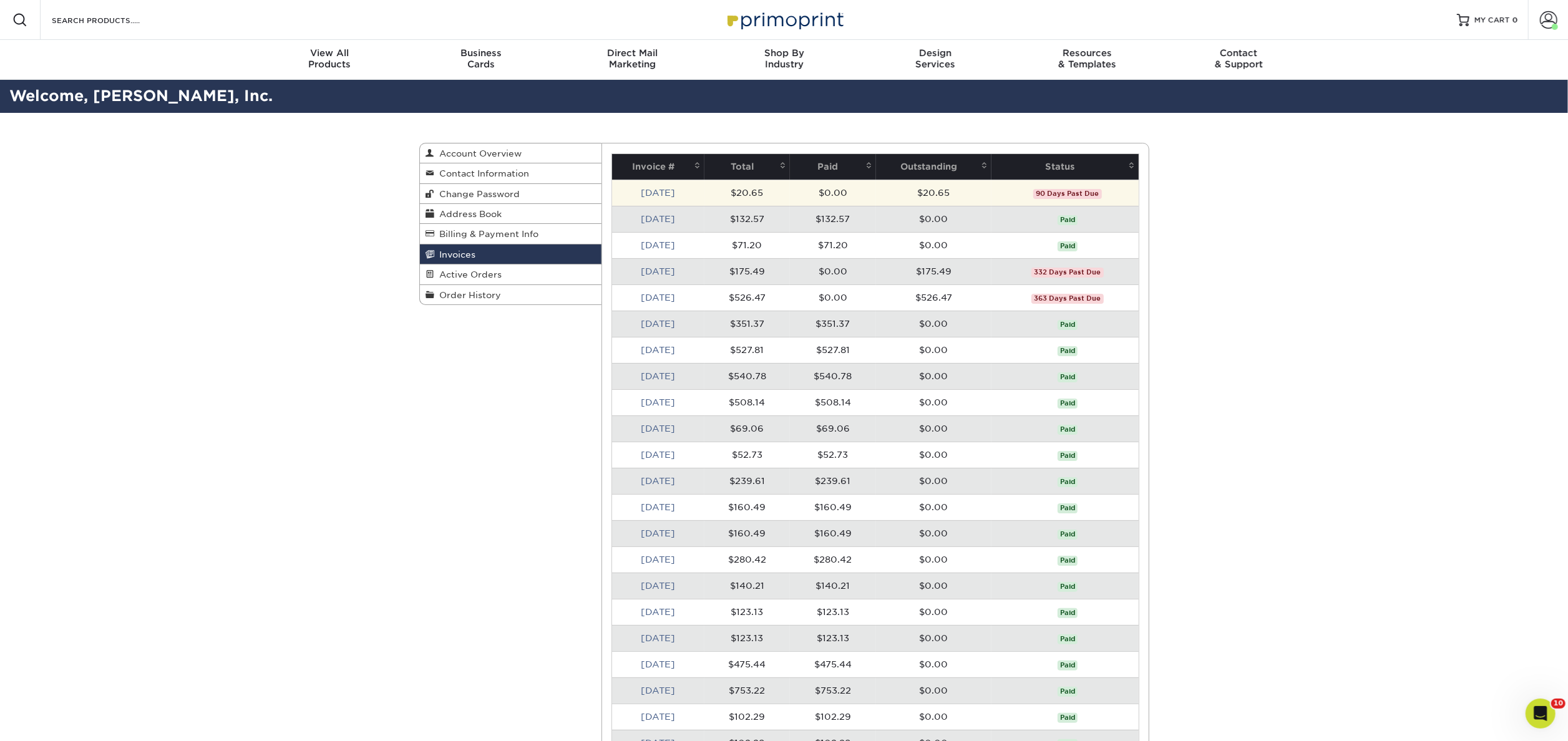
click at [697, 193] on td "Apr 2025" at bounding box center [658, 192] width 92 height 26
click at [642, 193] on link "Apr 2025" at bounding box center [658, 192] width 34 height 10
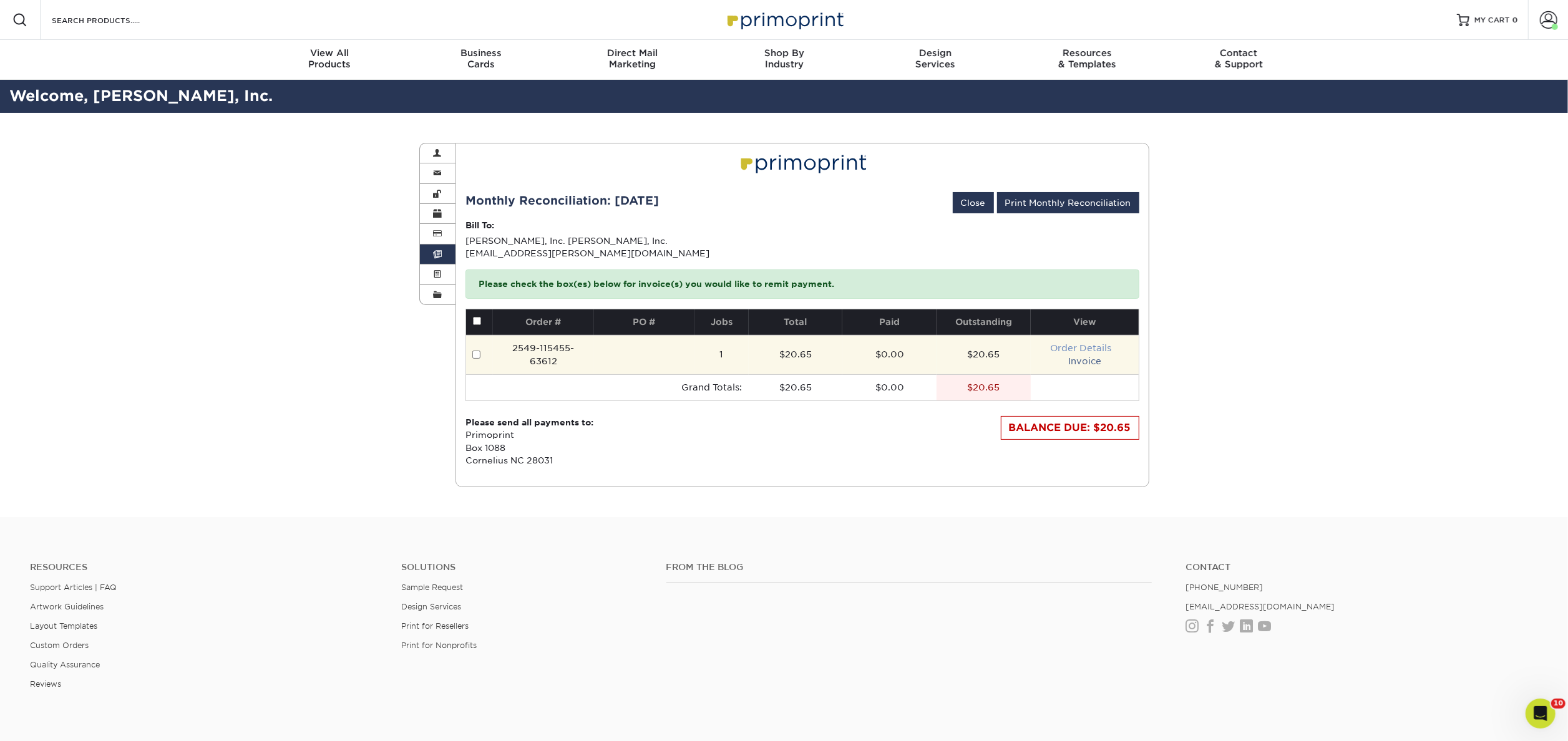
click at [1106, 350] on link "Order Details" at bounding box center [1081, 348] width 61 height 10
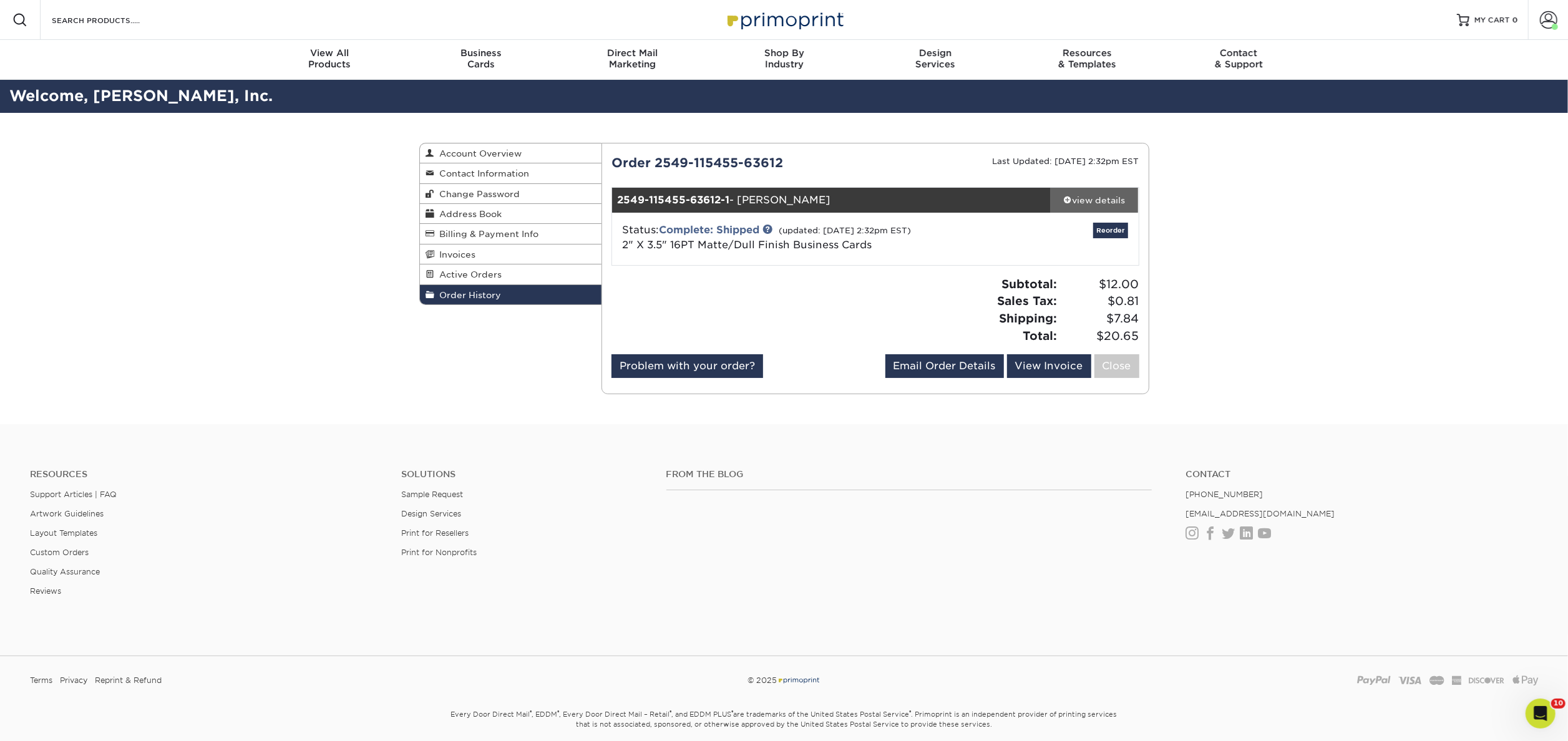
click at [1109, 198] on div "view details" at bounding box center [1094, 200] width 88 height 12
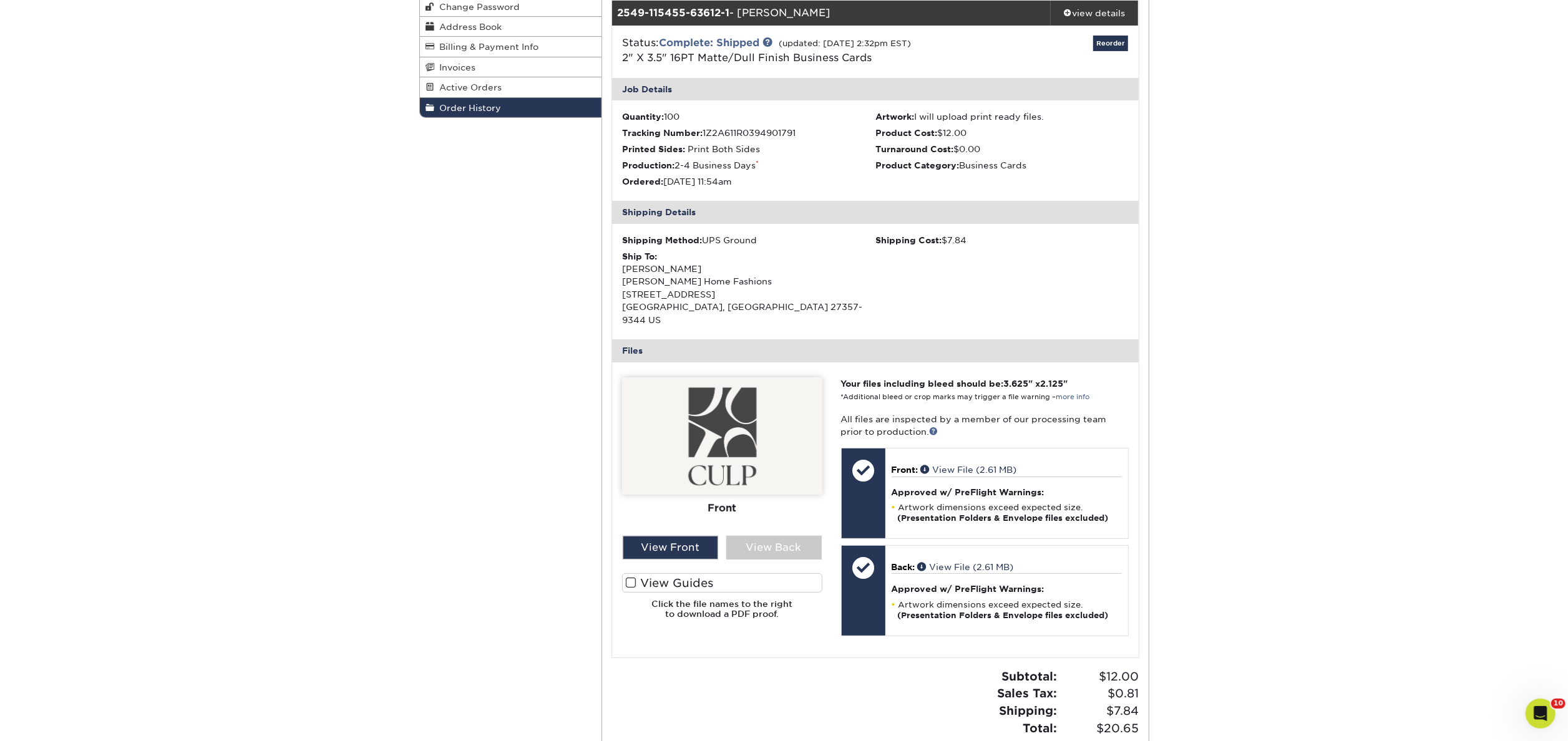
scroll to position [188, 0]
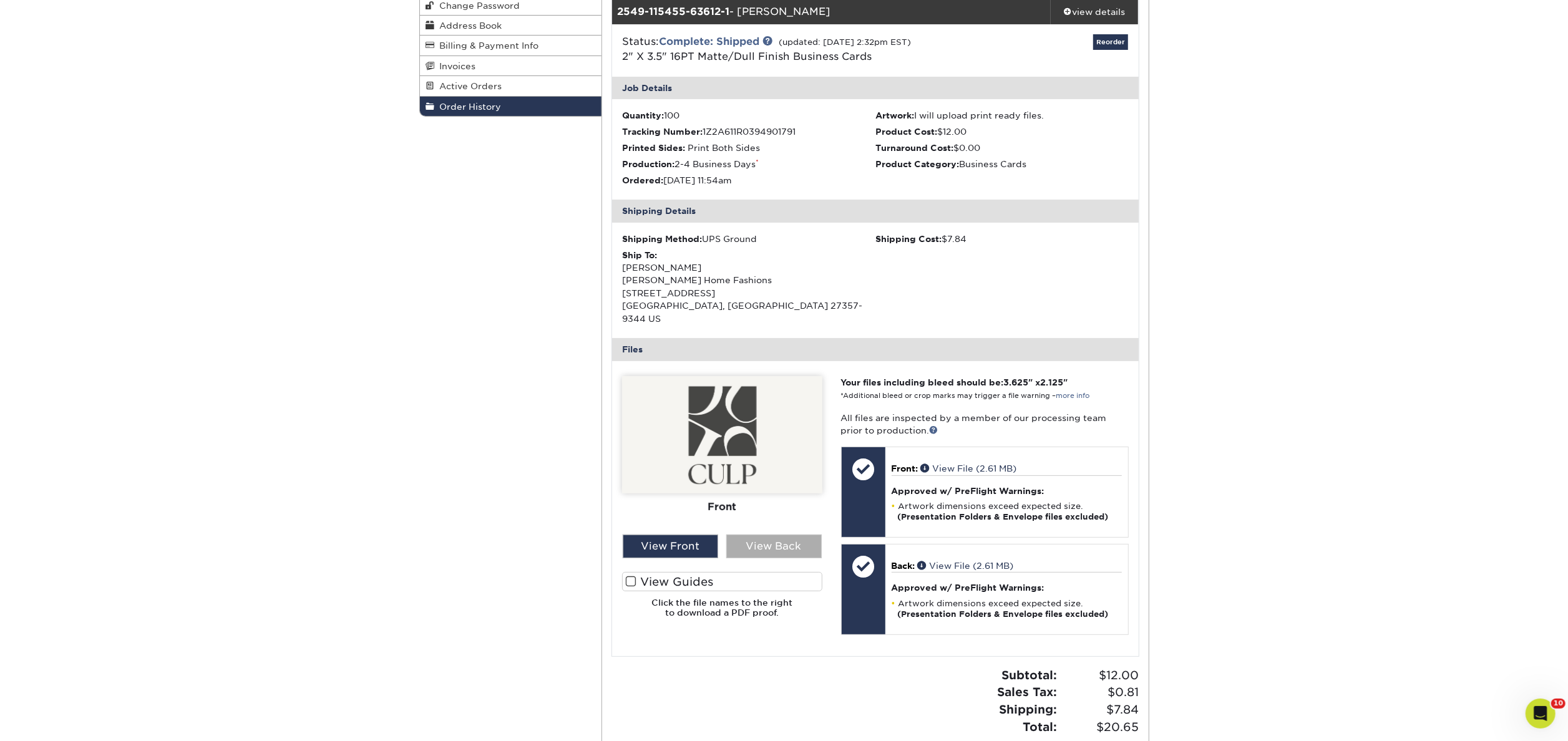
click at [772, 535] on div "View Back" at bounding box center [774, 546] width 95 height 23
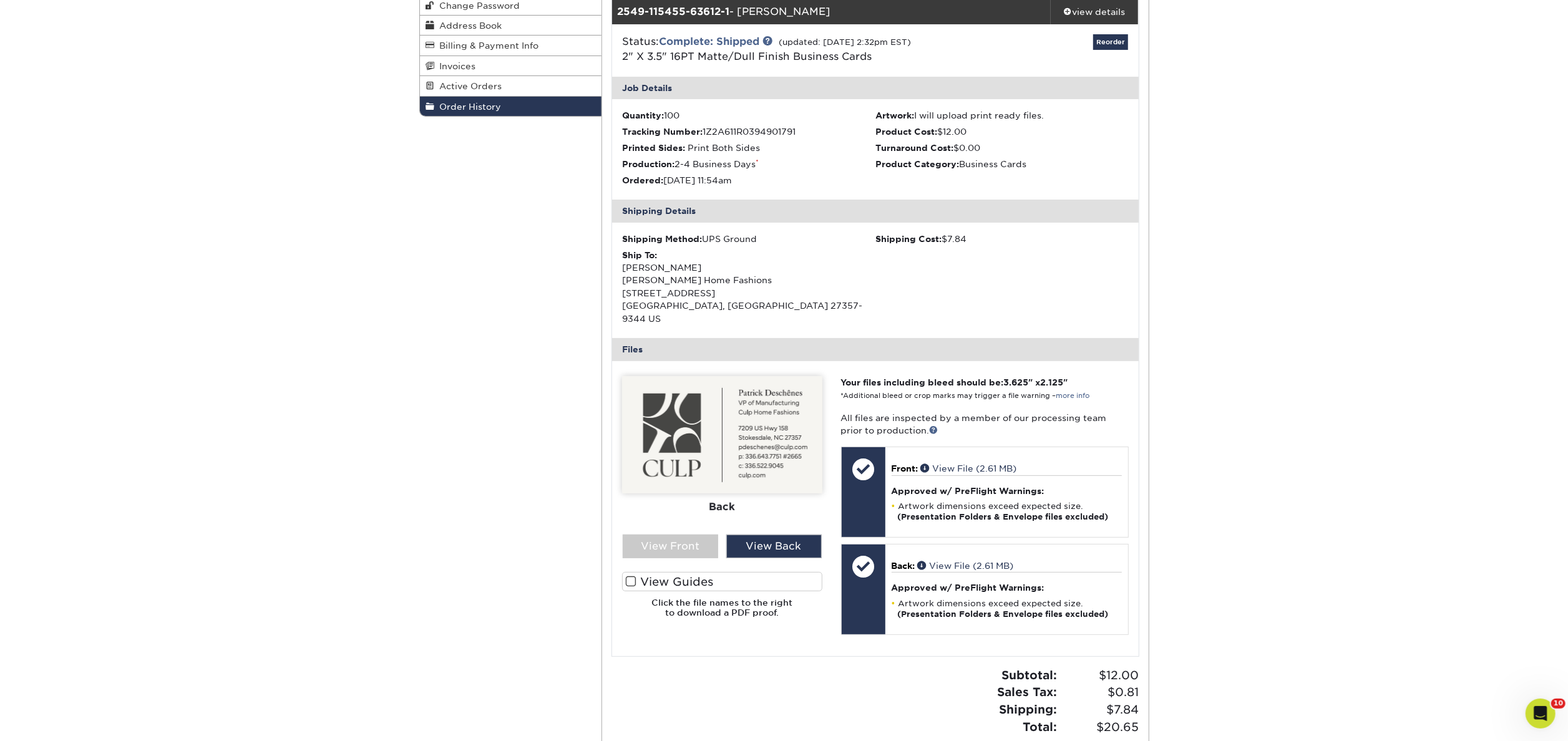
scroll to position [25, 0]
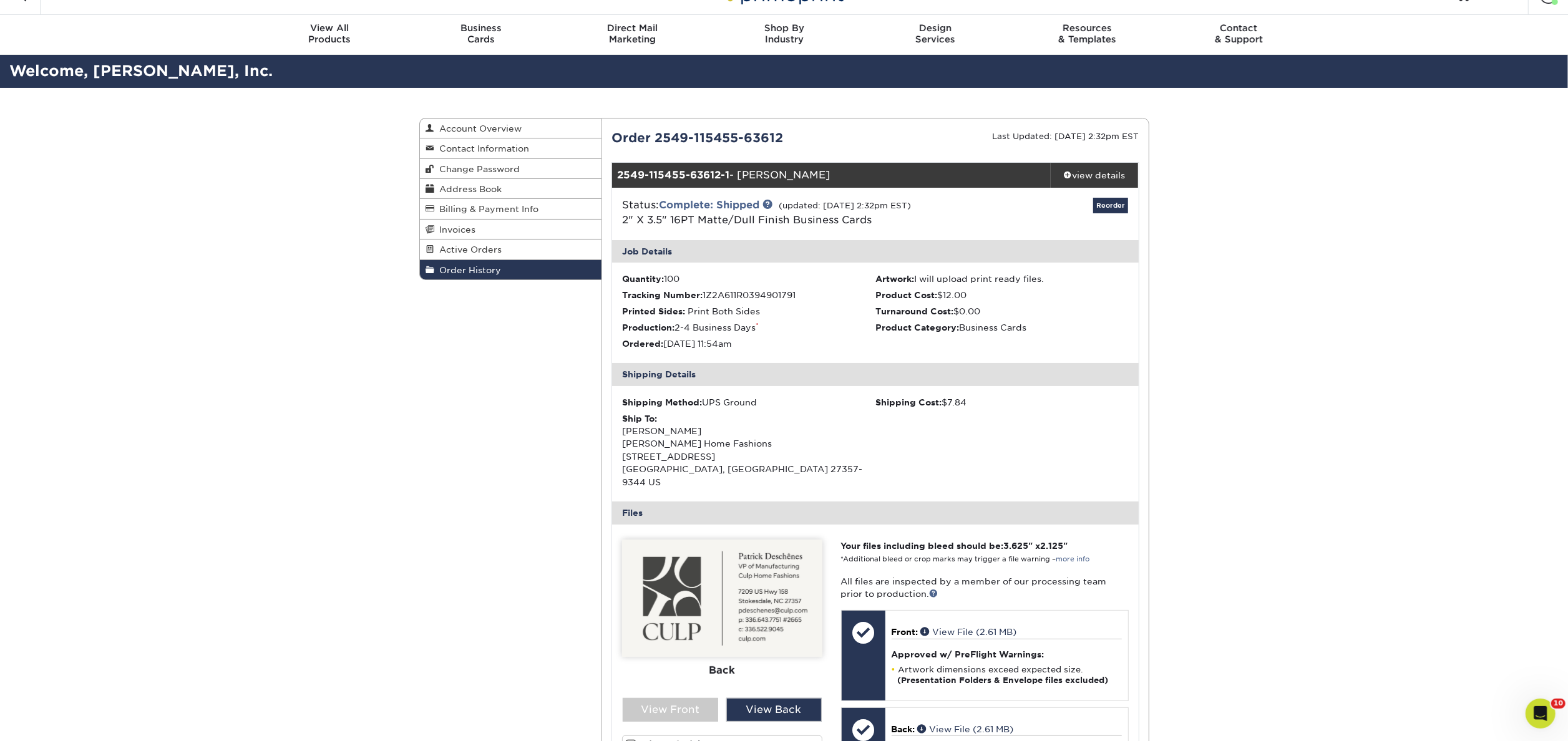
click at [473, 272] on span "Order History" at bounding box center [468, 270] width 67 height 10
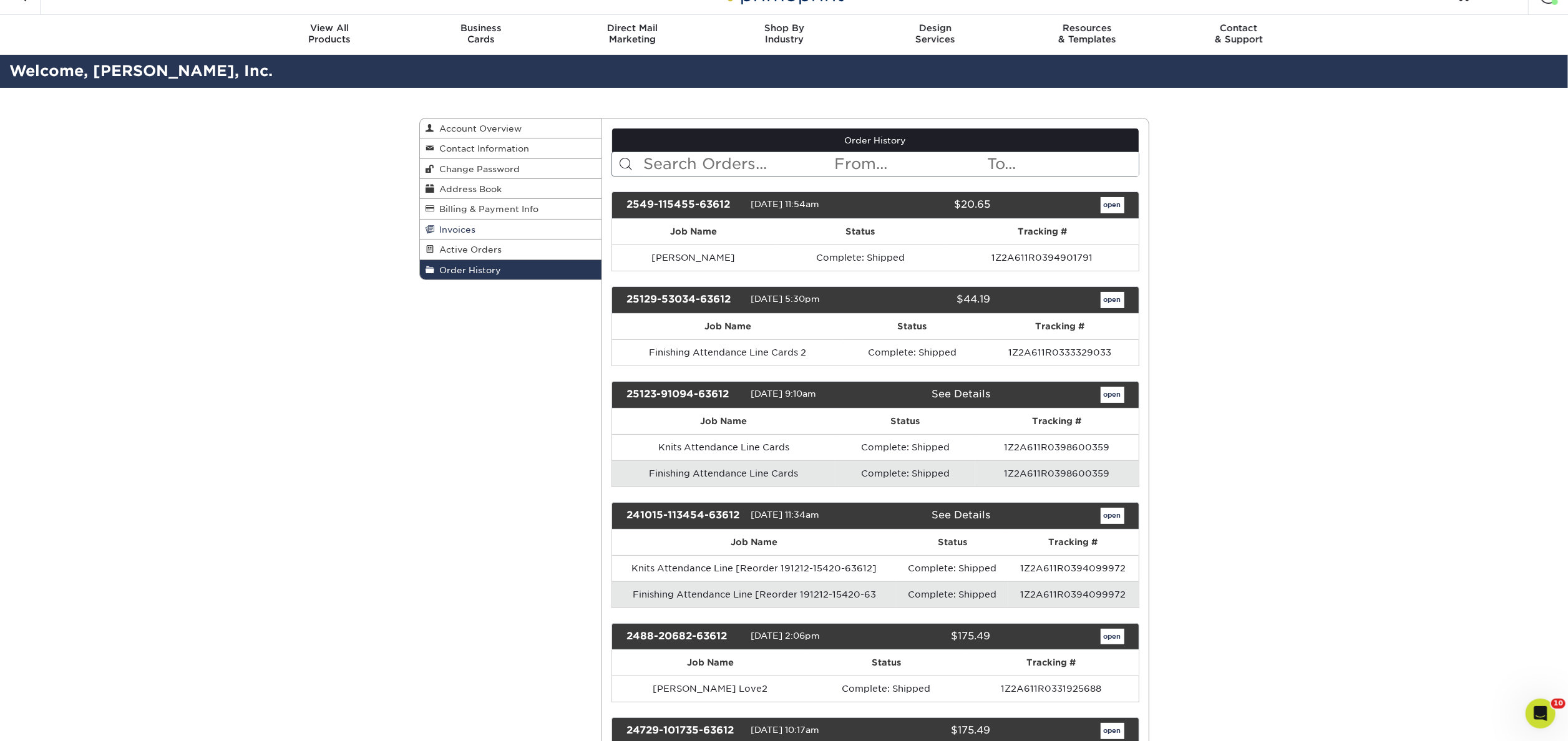
click at [480, 229] on link "Invoices" at bounding box center [510, 229] width 182 height 20
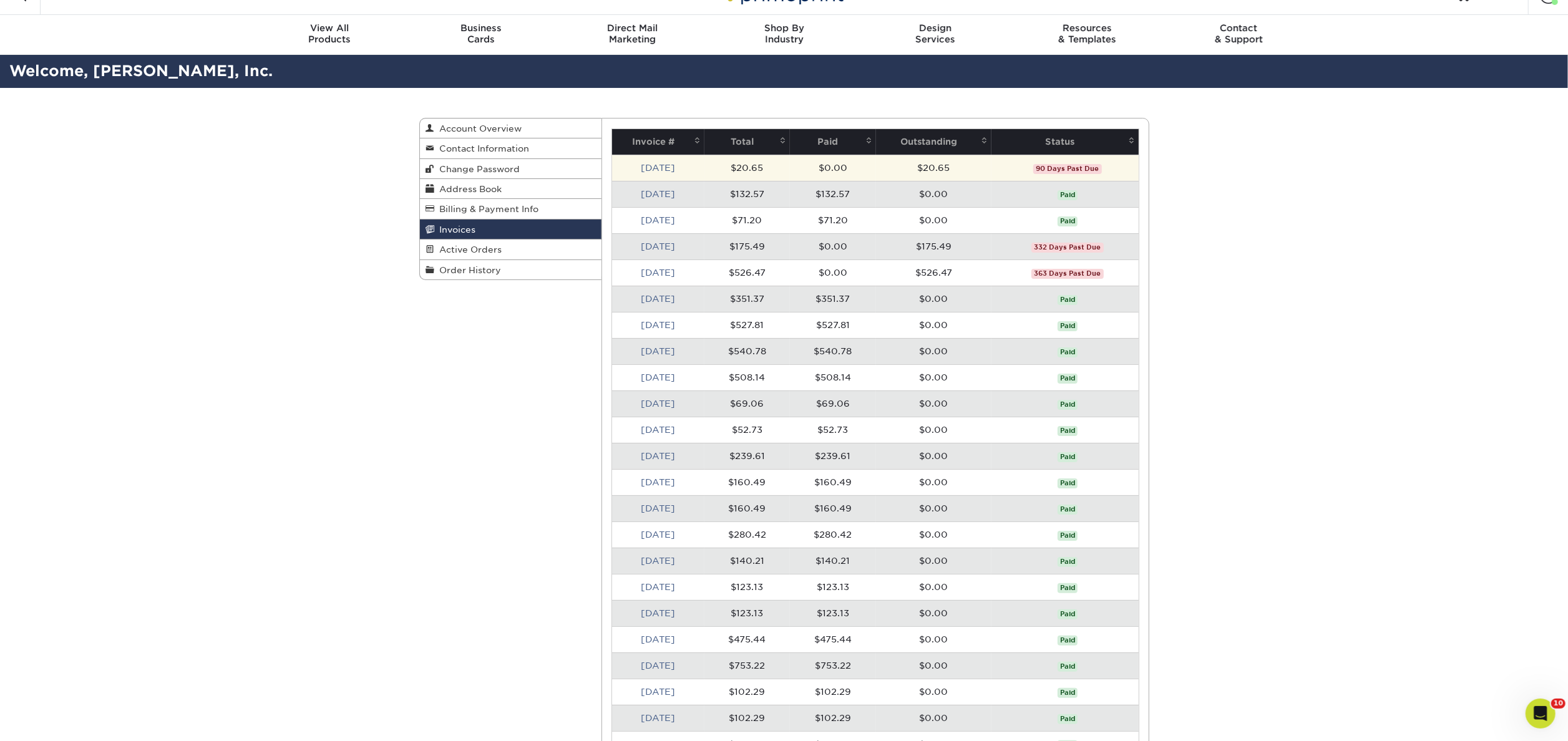
click at [971, 171] on td "$20.65" at bounding box center [934, 167] width 116 height 26
click at [665, 167] on link "Apr 2025" at bounding box center [658, 167] width 34 height 10
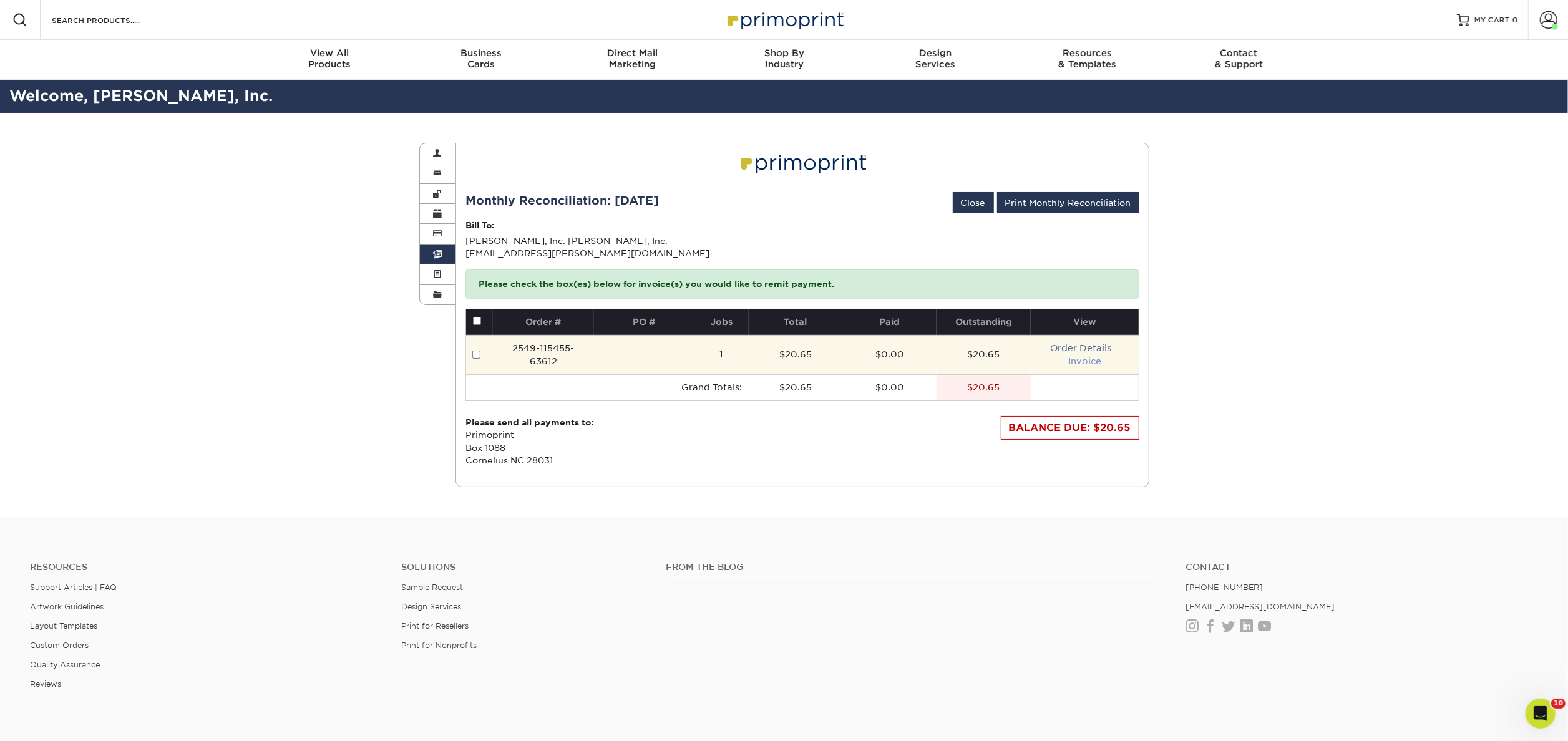
click at [1087, 363] on link "Invoice" at bounding box center [1085, 361] width 33 height 10
